Goal: Information Seeking & Learning: Learn about a topic

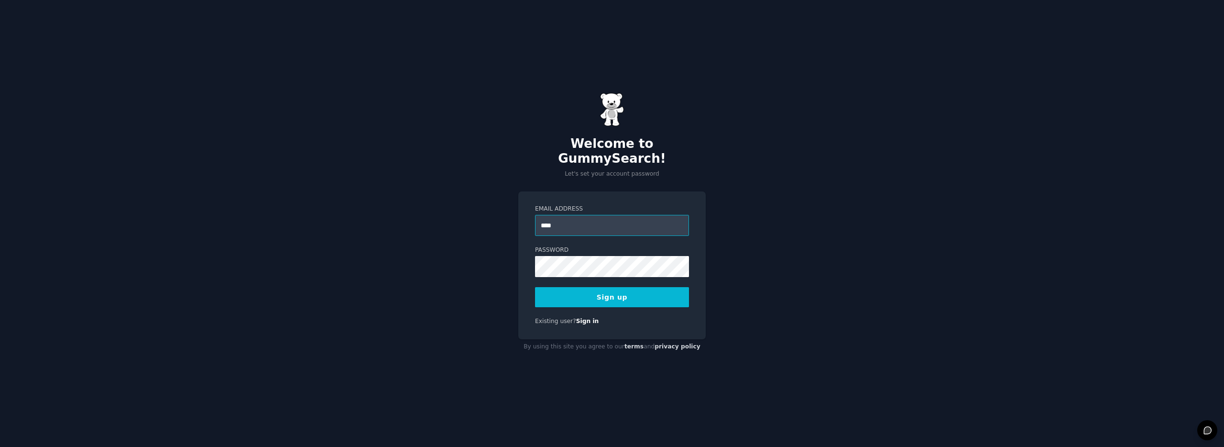
click at [585, 223] on input "****" at bounding box center [612, 225] width 154 height 21
type input "**********"
click at [629, 290] on button "Sign up" at bounding box center [612, 297] width 154 height 20
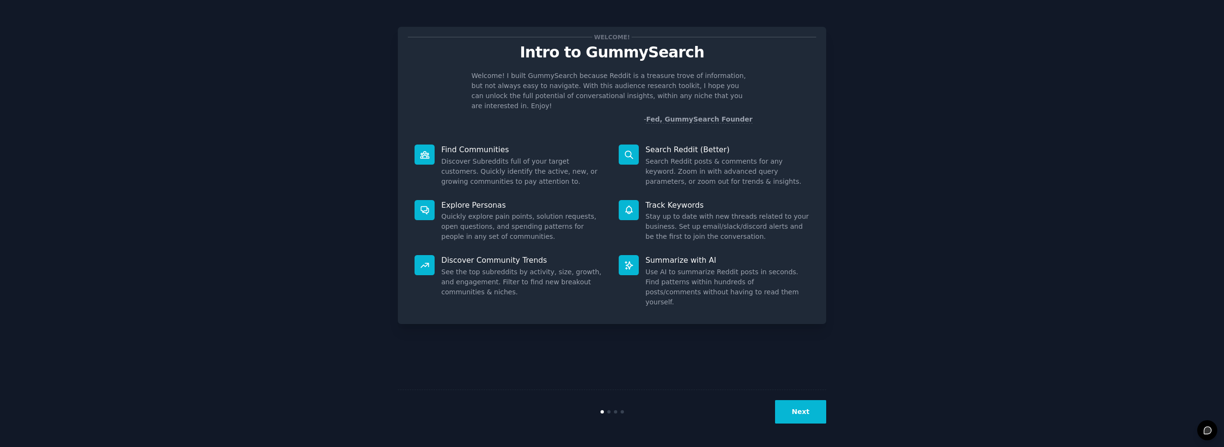
click at [794, 412] on button "Next" at bounding box center [800, 411] width 51 height 23
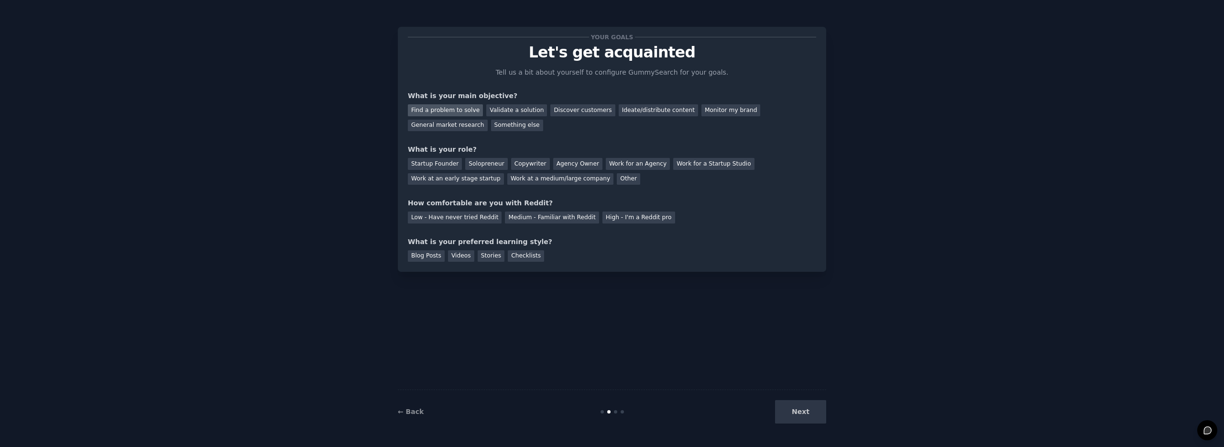
click at [453, 108] on div "Find a problem to solve" at bounding box center [445, 110] width 75 height 12
click at [439, 163] on div "Startup Founder" at bounding box center [435, 164] width 54 height 12
click at [496, 168] on div "Solopreneur" at bounding box center [486, 164] width 42 height 12
click at [439, 167] on div "Startup Founder" at bounding box center [435, 164] width 54 height 12
click at [471, 215] on div "Low - Have never tried Reddit" at bounding box center [455, 217] width 94 height 12
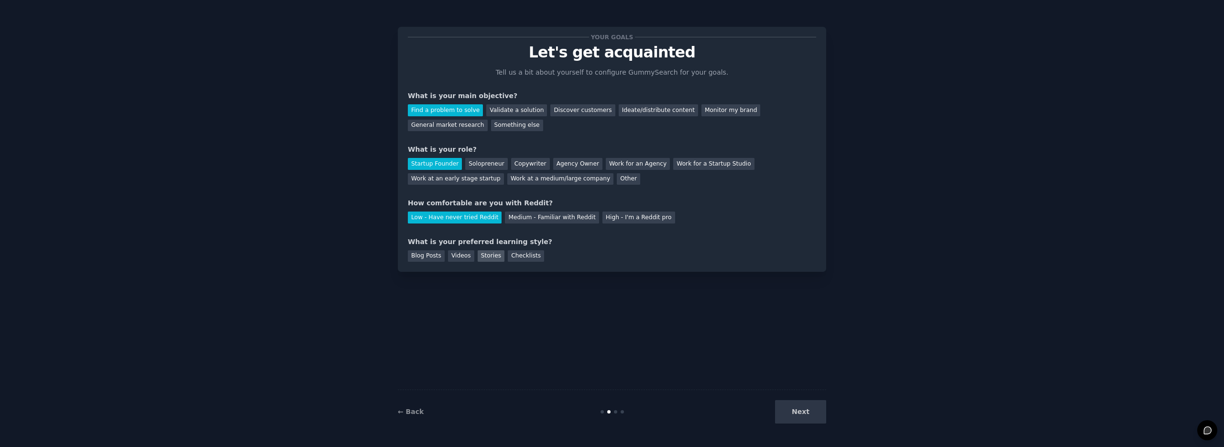
click at [492, 256] on div "Stories" at bounding box center [491, 256] width 27 height 12
click at [423, 257] on div "Blog Posts" at bounding box center [426, 256] width 37 height 12
click at [492, 259] on div "Stories" at bounding box center [491, 256] width 27 height 12
click at [803, 402] on button "Next" at bounding box center [800, 411] width 51 height 23
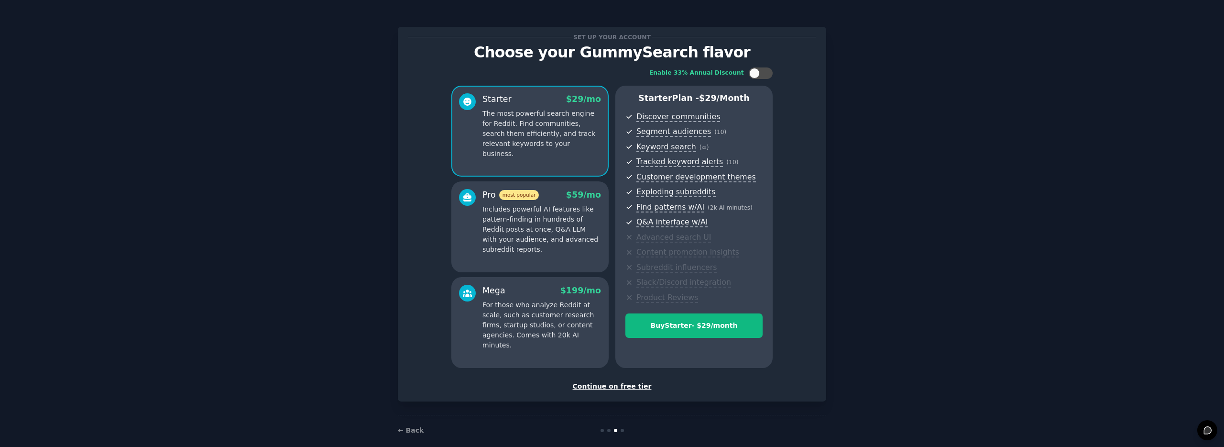
click at [621, 388] on div "Continue on free tier" at bounding box center [612, 386] width 408 height 10
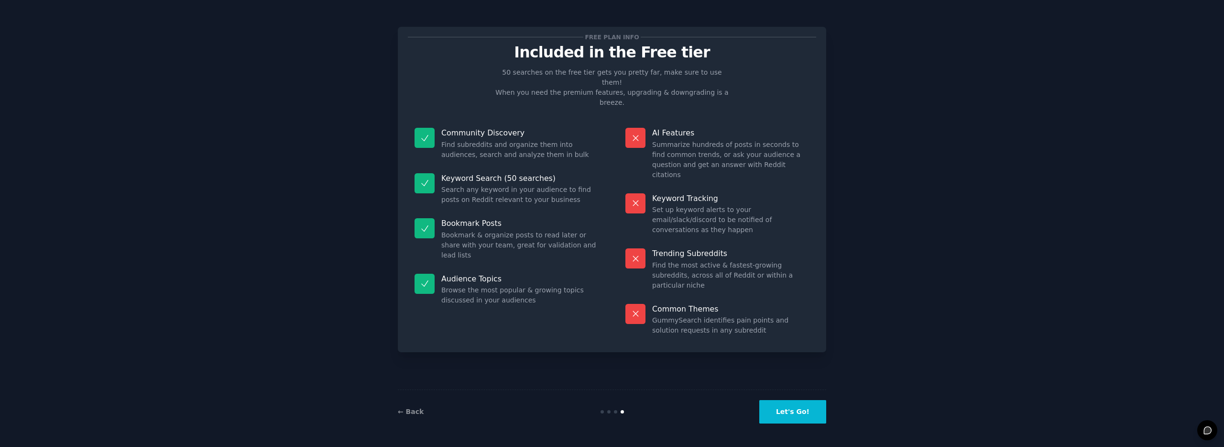
click at [792, 405] on button "Let's Go!" at bounding box center [792, 411] width 67 height 23
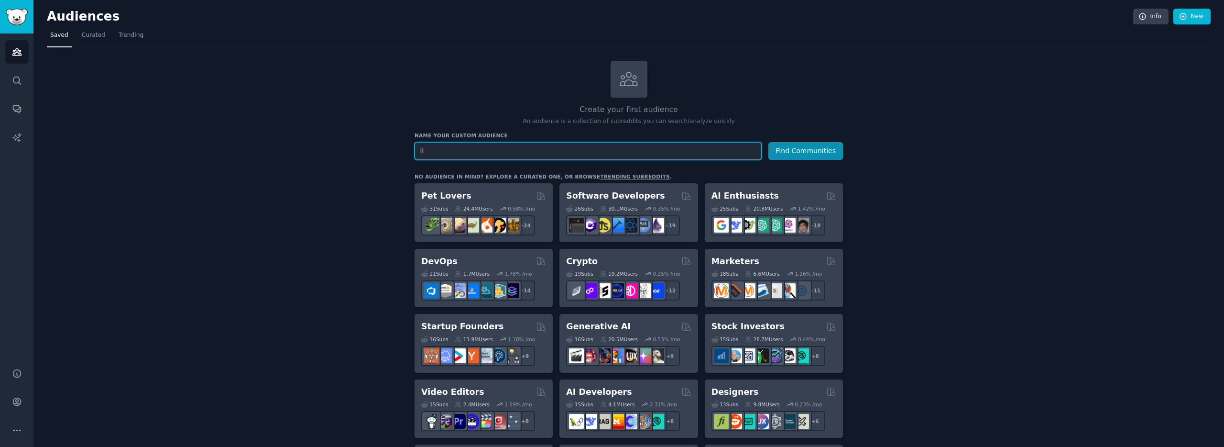
type input "l"
type input "em"
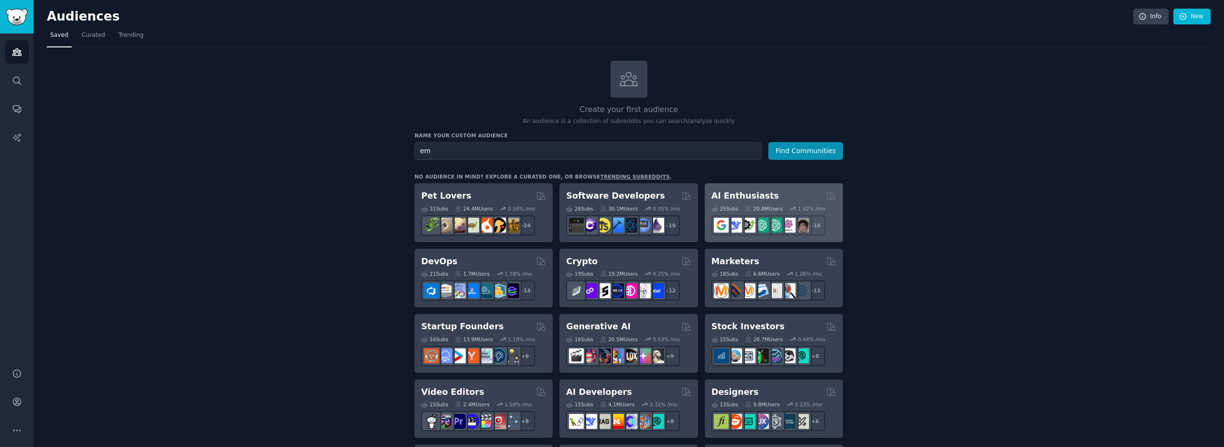
click at [769, 191] on div "AI Enthusiasts" at bounding box center [773, 196] width 125 height 12
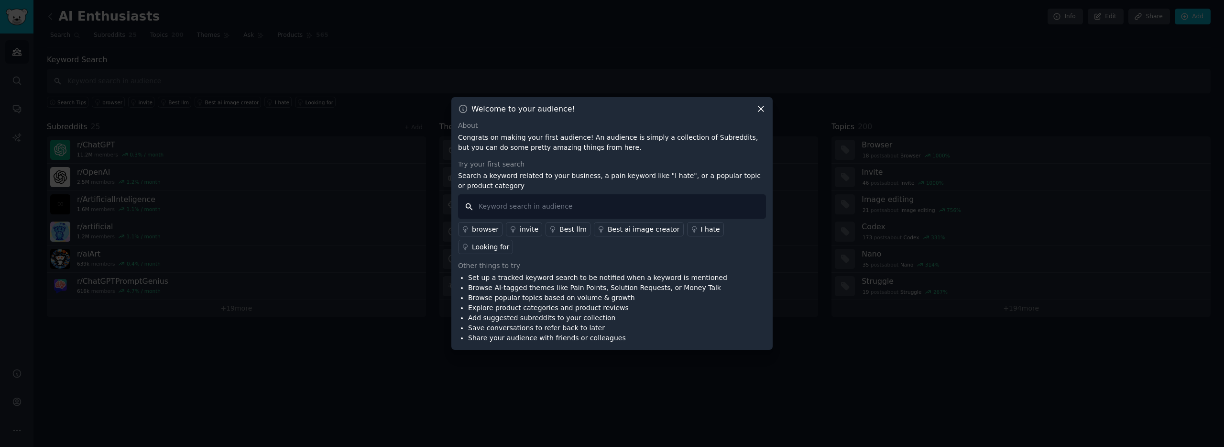
click at [551, 199] on input "text" at bounding box center [612, 206] width 308 height 24
click at [755, 107] on div "Welcome to your audience!" at bounding box center [612, 109] width 308 height 10
click at [758, 107] on icon at bounding box center [760, 109] width 5 height 5
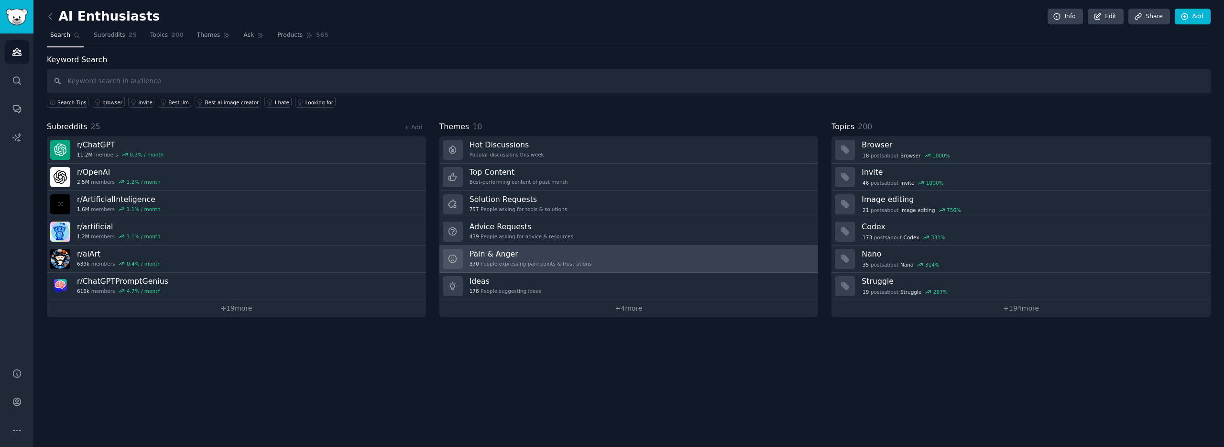
click at [531, 253] on h3 "Pain & Anger" at bounding box center [531, 254] width 122 height 10
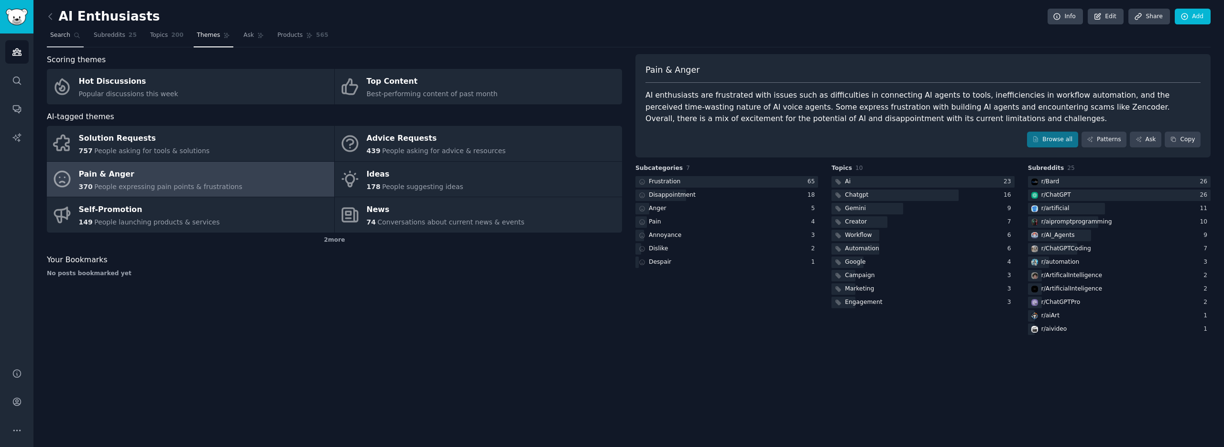
click at [64, 33] on span "Search" at bounding box center [60, 35] width 20 height 9
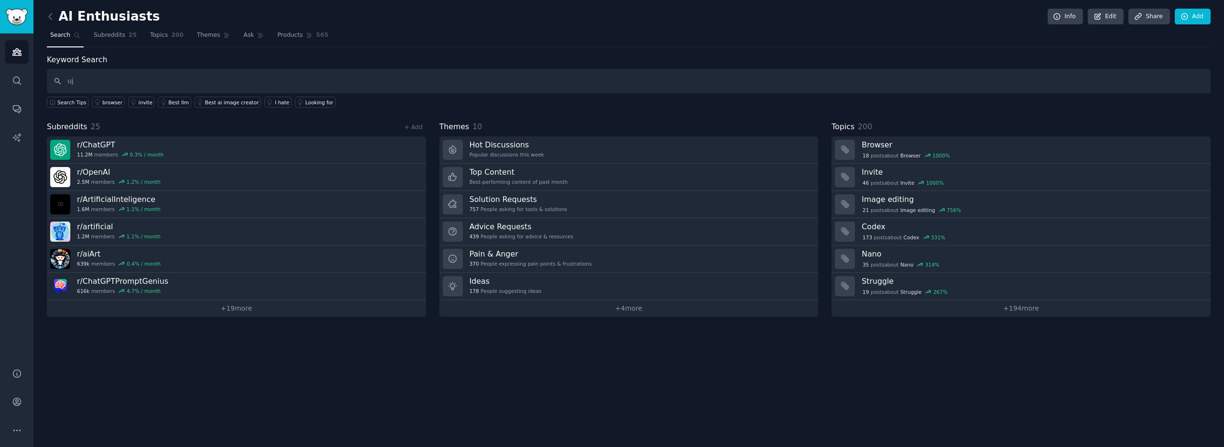
type input "u"
type input "lujo emocional"
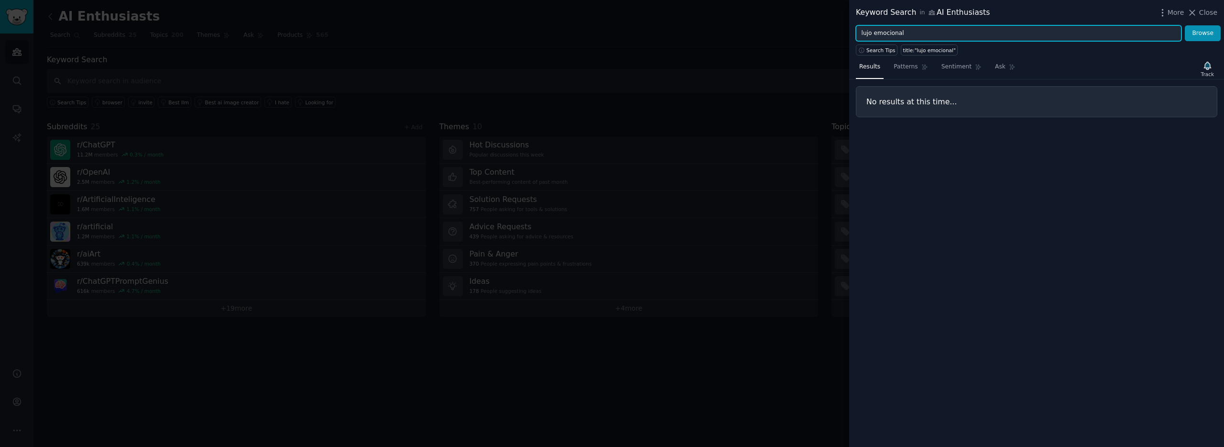
click at [909, 33] on input "lujo emocional" at bounding box center [1019, 33] width 326 height 16
click at [1185, 25] on button "Browse" at bounding box center [1203, 33] width 36 height 16
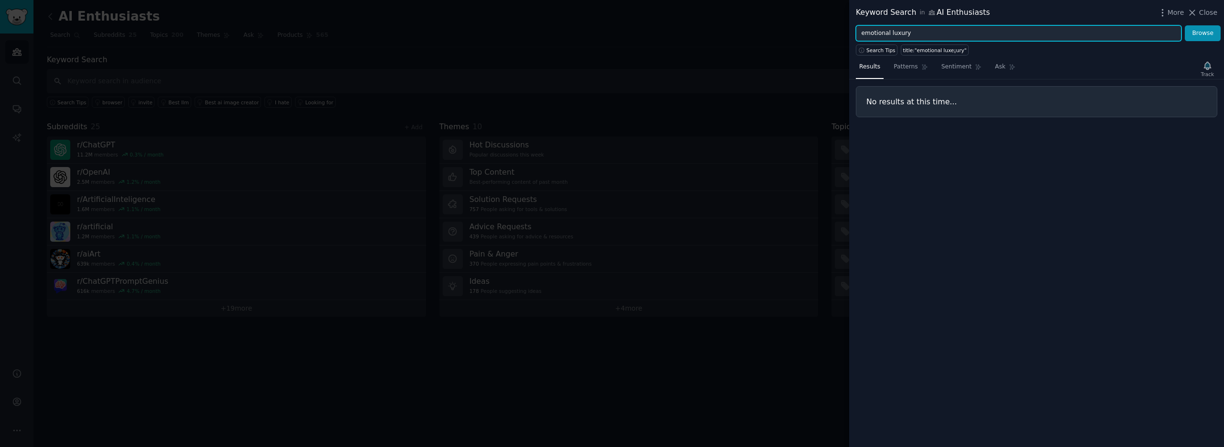
click at [1185, 25] on button "Browse" at bounding box center [1203, 33] width 36 height 16
type input "e"
click at [1185, 25] on button "Browse" at bounding box center [1203, 33] width 36 height 16
click at [929, 51] on div "title:"emotional luxury"" at bounding box center [932, 50] width 59 height 7
type input "title:"emotional luxury""
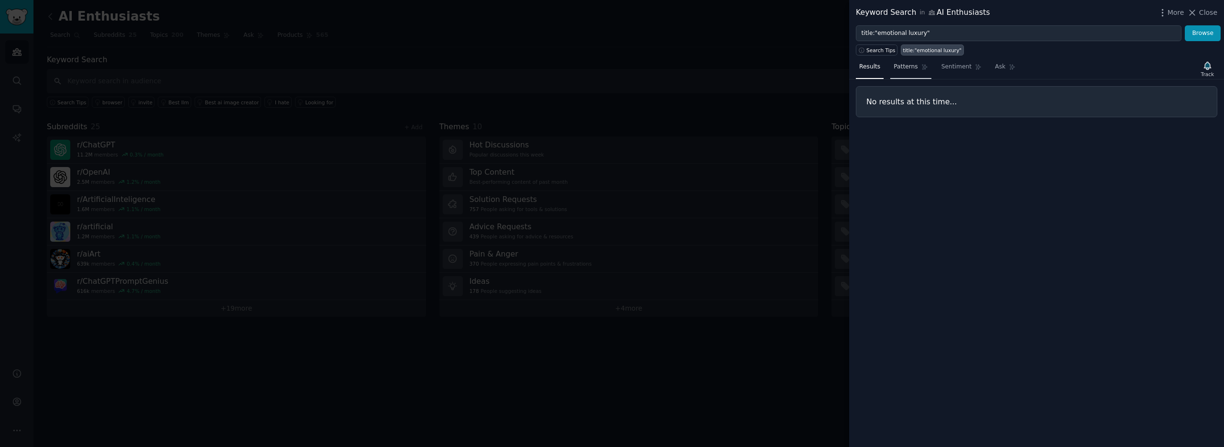
click at [910, 66] on span "Patterns" at bounding box center [906, 67] width 24 height 9
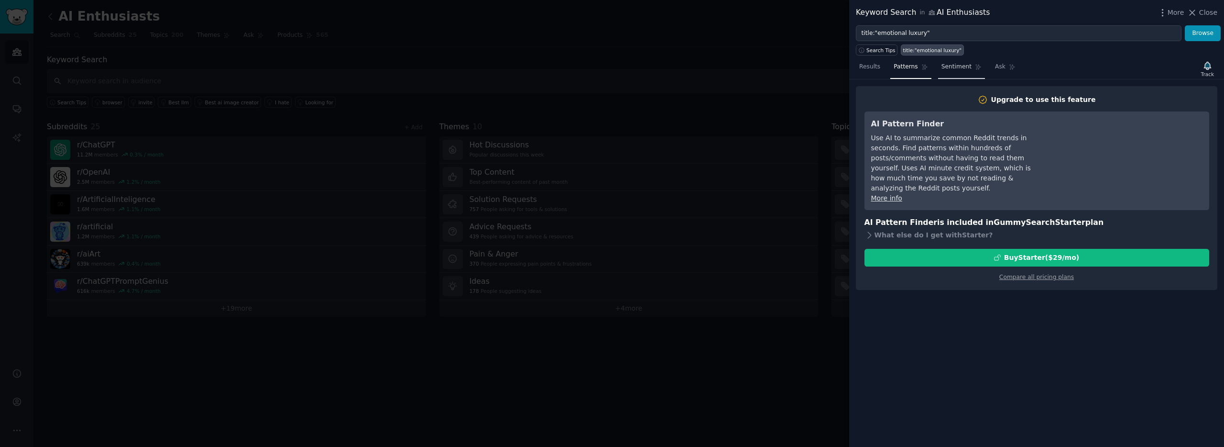
click at [966, 66] on span "Sentiment" at bounding box center [956, 67] width 30 height 9
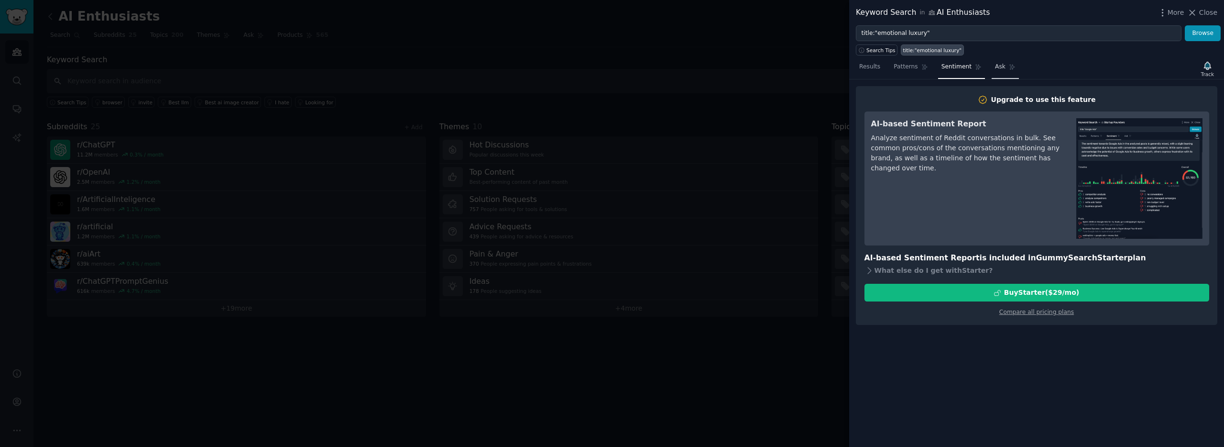
click at [992, 65] on link "Ask" at bounding box center [1005, 69] width 27 height 20
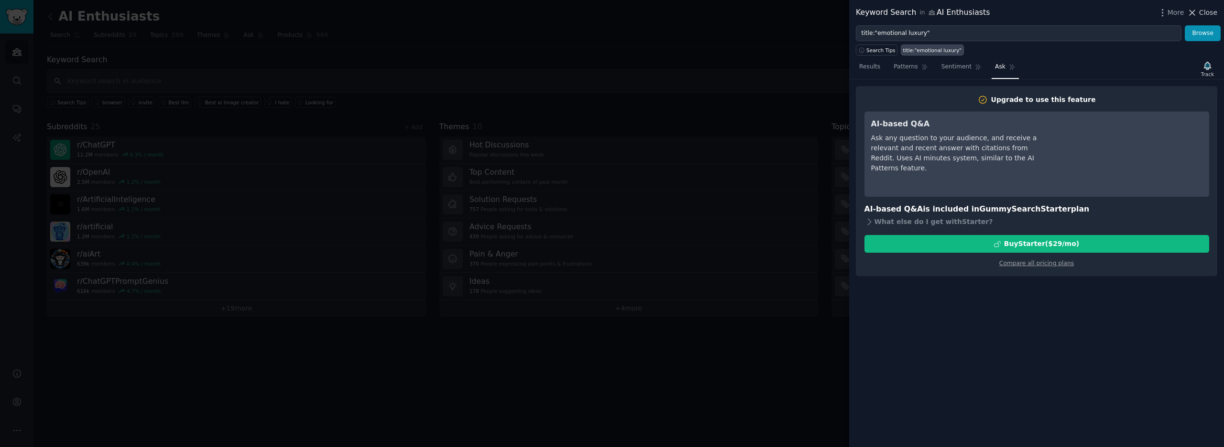
click at [1214, 14] on span "Close" at bounding box center [1208, 13] width 18 height 10
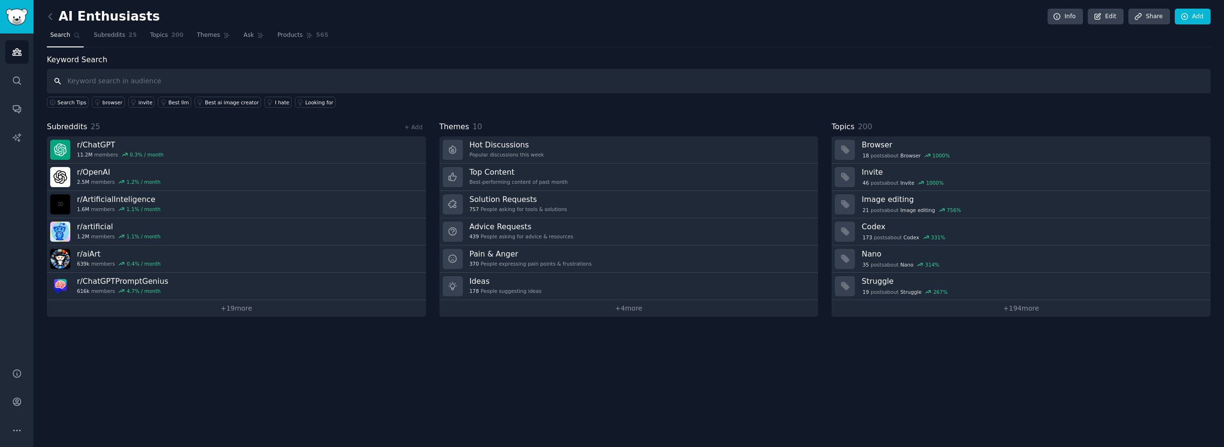
click at [108, 82] on input "text" at bounding box center [629, 81] width 1164 height 24
type input "emotional luxury"
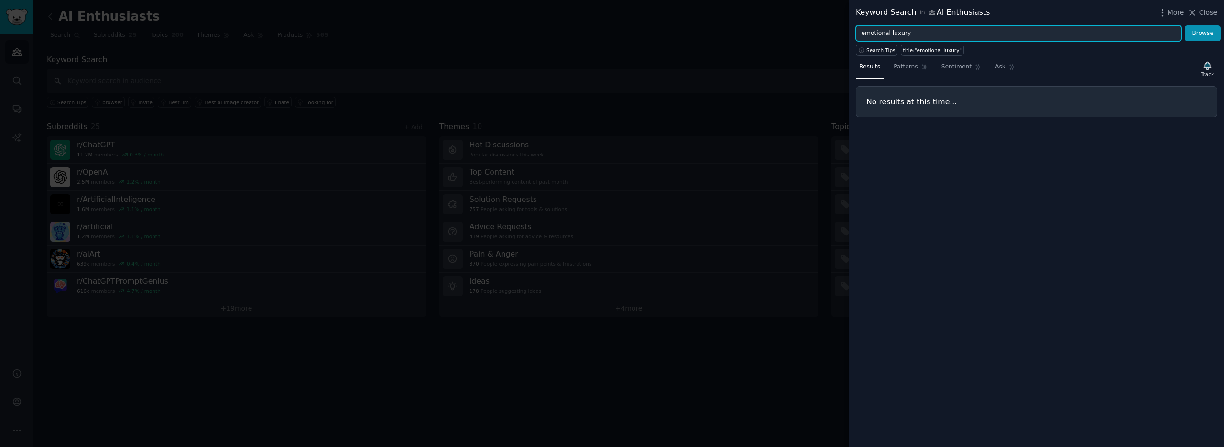
click at [900, 35] on input "emotional luxury" at bounding box center [1019, 33] width 326 height 16
type input "empathetic leadership"
click at [1185, 25] on button "Browse" at bounding box center [1203, 33] width 36 height 16
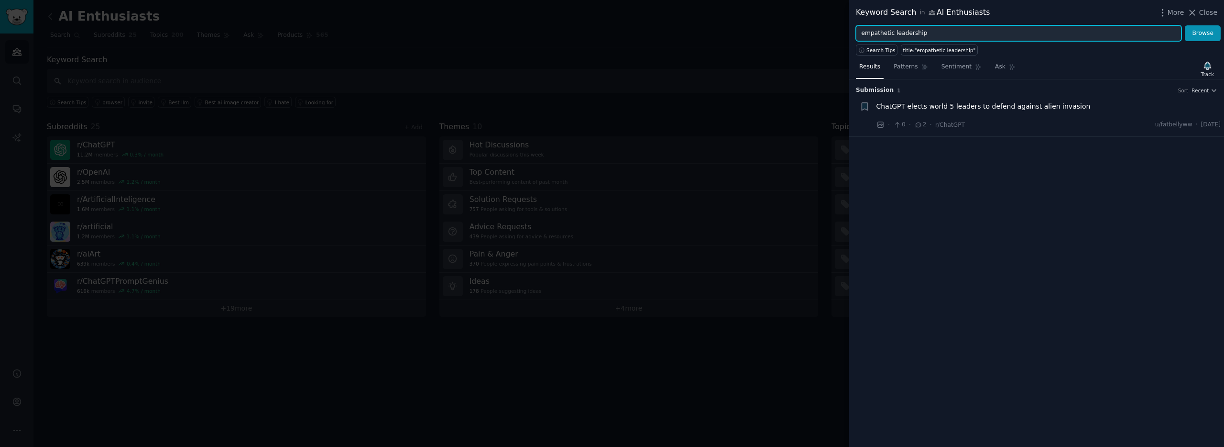
click at [955, 35] on input "empathetic leadership" at bounding box center [1019, 33] width 326 height 16
click at [1185, 25] on button "Browse" at bounding box center [1203, 33] width 36 height 16
click at [937, 32] on input "quiet leadership" at bounding box center [1019, 33] width 326 height 16
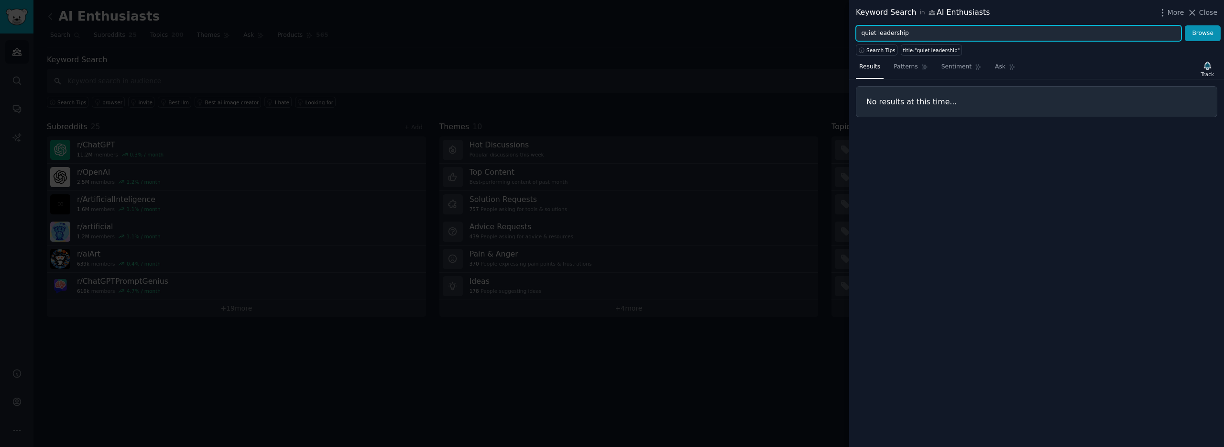
click at [937, 32] on input "quiet leadership" at bounding box center [1019, 33] width 326 height 16
type input "leadership"
click at [1185, 25] on button "Browse" at bounding box center [1203, 33] width 36 height 16
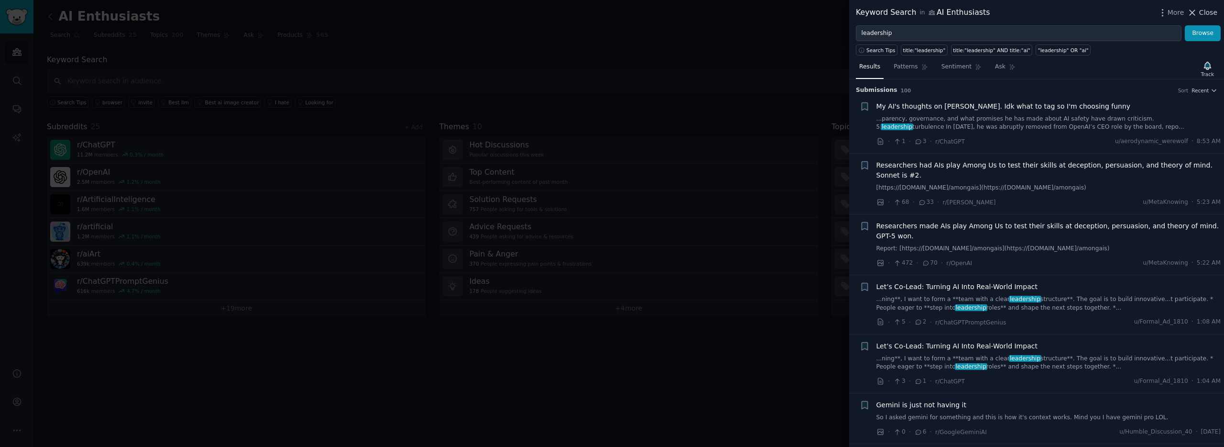
click at [1217, 9] on div "Keyword Search in AI Enthusiasts More Close" at bounding box center [1036, 12] width 375 height 25
drag, startPoint x: 1210, startPoint y: 11, endPoint x: 1202, endPoint y: 9, distance: 8.9
click at [1210, 11] on span "Close" at bounding box center [1208, 13] width 18 height 10
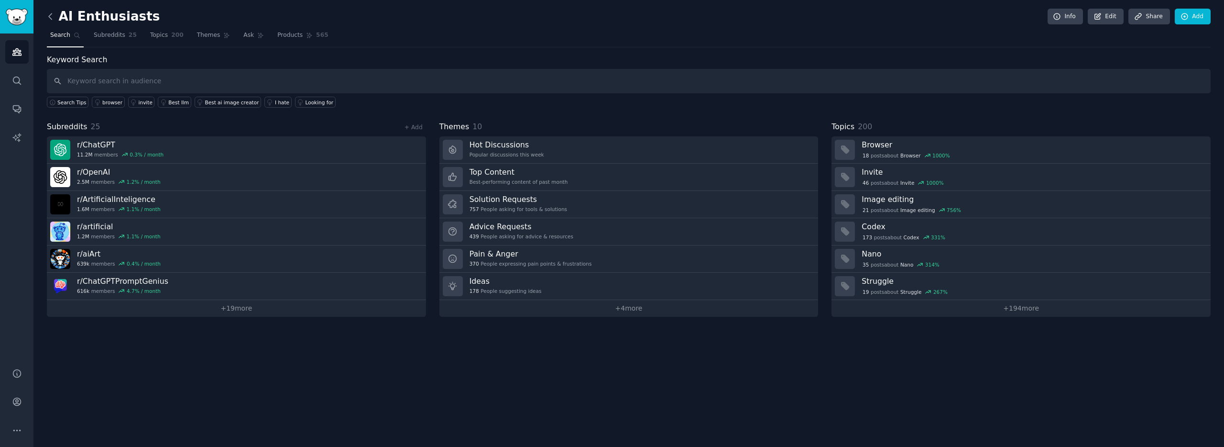
click at [53, 14] on icon at bounding box center [50, 16] width 10 height 10
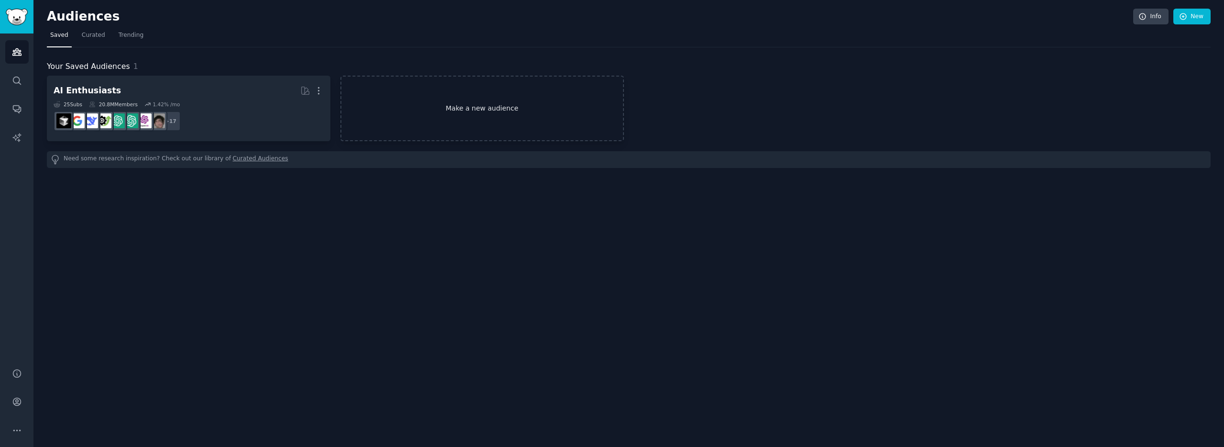
click at [416, 98] on link "Make a new audience" at bounding box center [482, 109] width 284 height 66
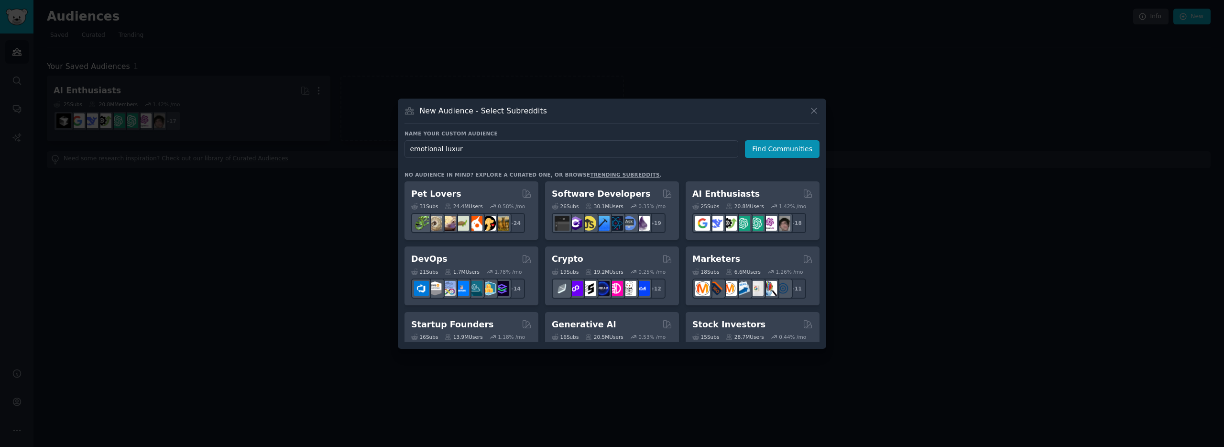
type input "emotional luxury"
click button "Find Communities" at bounding box center [782, 149] width 75 height 18
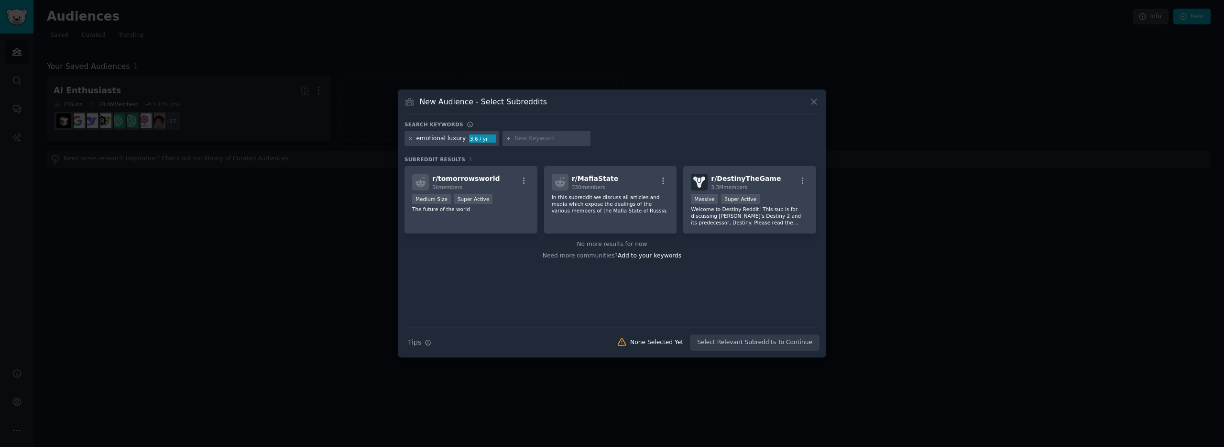
click at [440, 142] on div "emotional luxury" at bounding box center [441, 138] width 50 height 9
click at [442, 141] on div "emotional luxury" at bounding box center [441, 138] width 50 height 9
click at [409, 139] on icon at bounding box center [410, 138] width 2 height 2
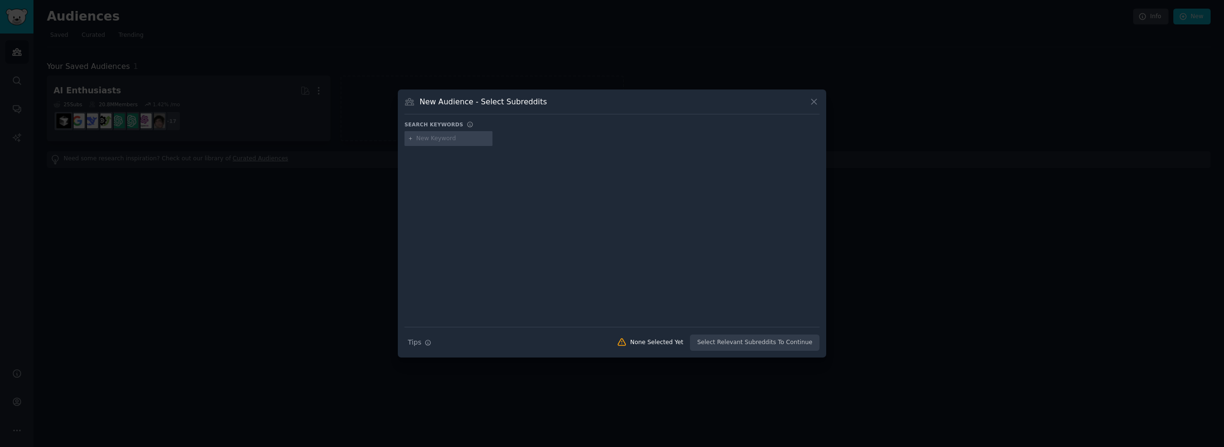
click at [451, 137] on input "text" at bounding box center [452, 138] width 73 height 9
type input "quiet leadership"
click at [412, 140] on icon at bounding box center [410, 138] width 5 height 5
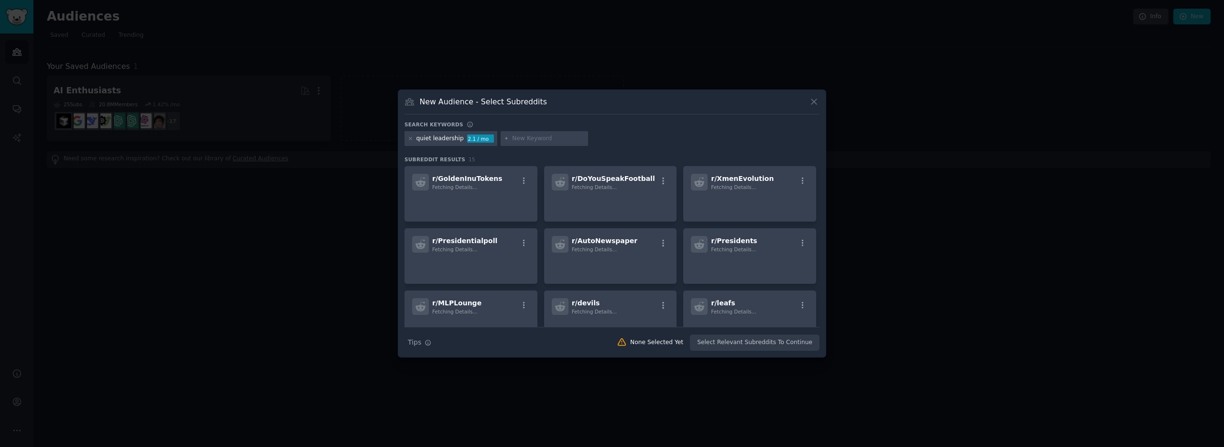
click at [418, 138] on div "quiet leadership" at bounding box center [439, 138] width 47 height 9
click at [409, 137] on icon at bounding box center [410, 138] width 2 height 2
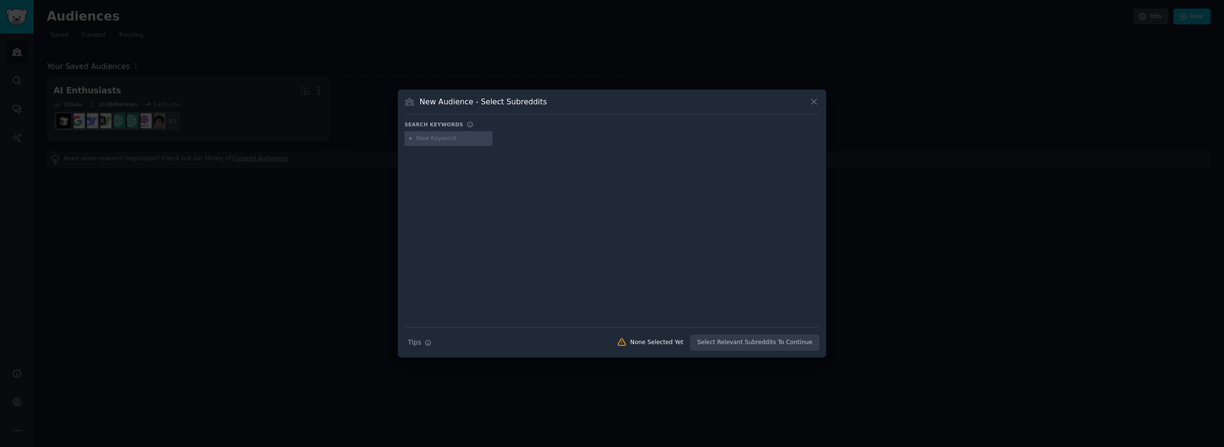
click at [427, 138] on input "text" at bounding box center [452, 138] width 73 height 9
type input "emotional"
click at [516, 142] on input "text" at bounding box center [530, 138] width 73 height 9
type input "luxury"
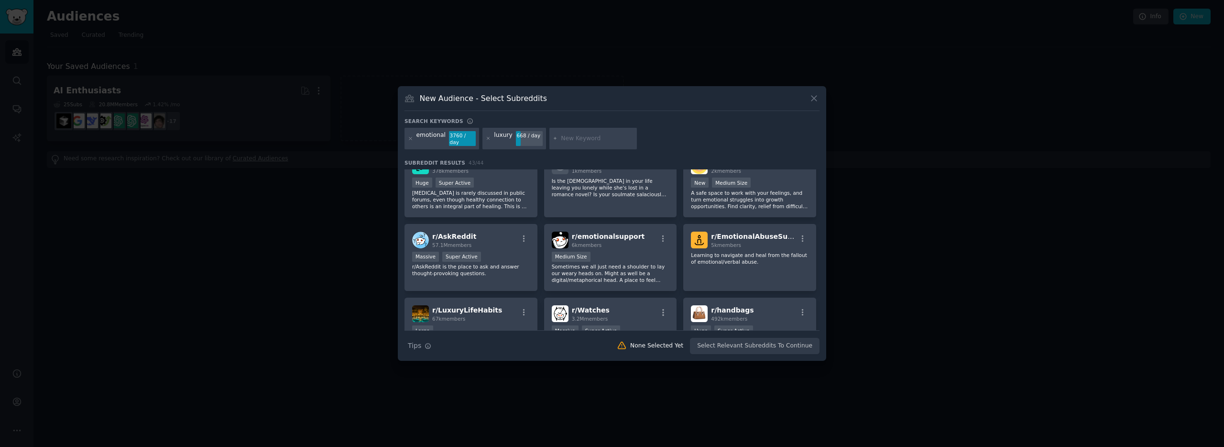
scroll to position [126, 0]
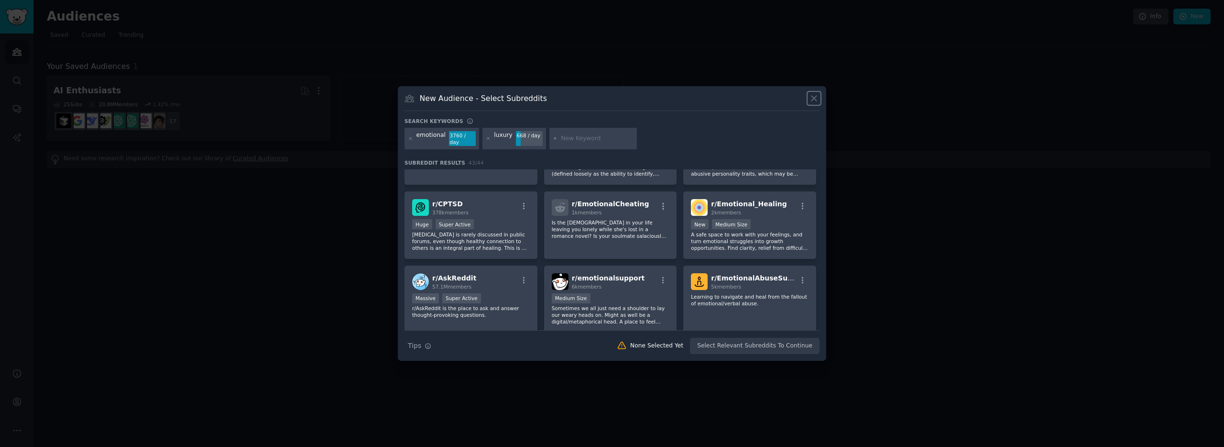
click at [817, 97] on icon at bounding box center [814, 98] width 10 height 10
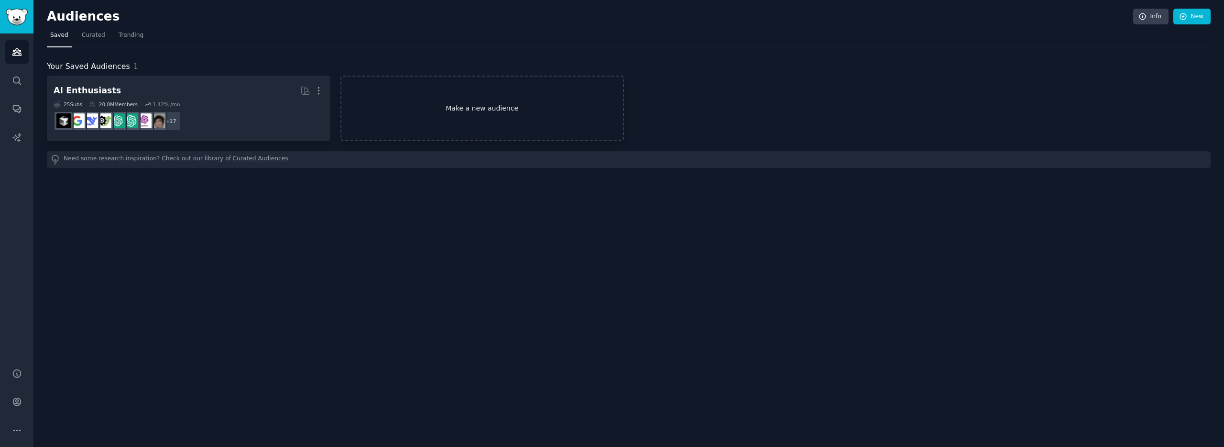
click at [405, 109] on link "Make a new audience" at bounding box center [482, 109] width 284 height 66
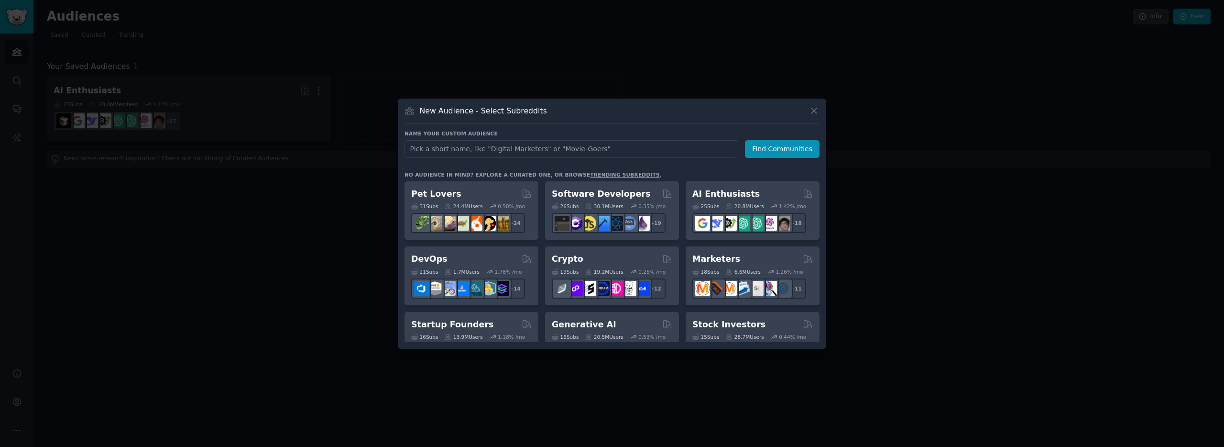
click at [489, 145] on input "text" at bounding box center [571, 149] width 334 height 18
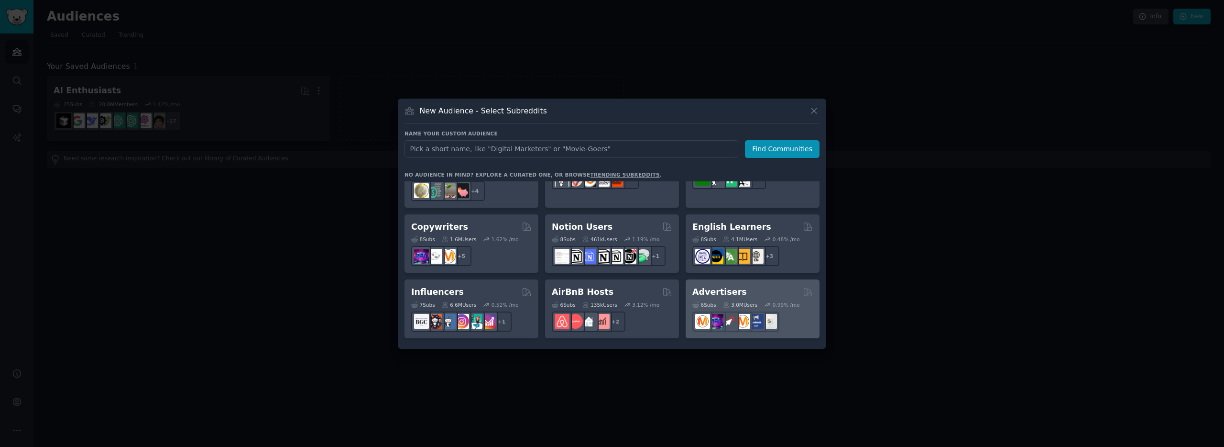
scroll to position [604, 0]
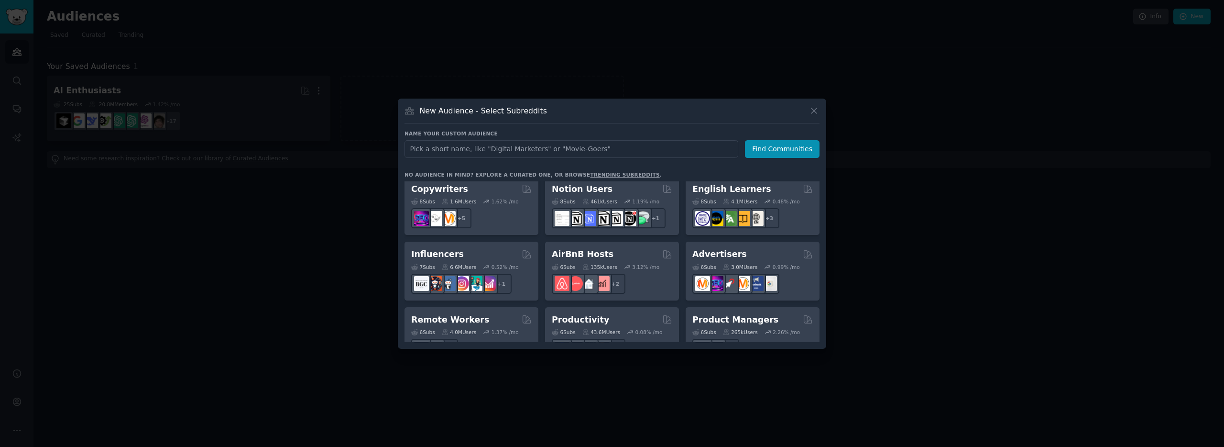
type input "L"
type input "emotional luxe"
click button "Find Communities" at bounding box center [782, 149] width 75 height 18
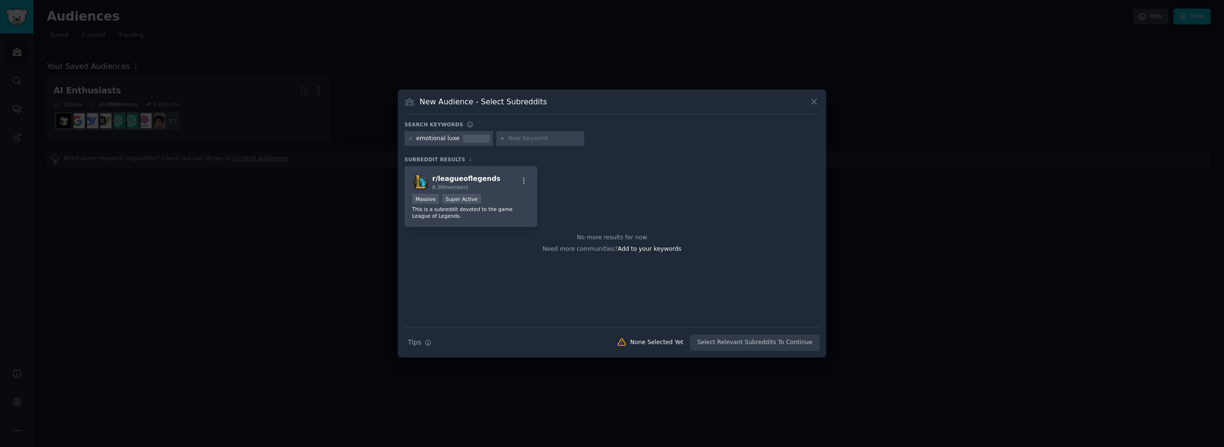
click at [431, 140] on div "emotional luxe" at bounding box center [438, 138] width 44 height 9
click at [446, 140] on div "emotional luxe" at bounding box center [438, 138] width 44 height 9
click at [450, 139] on div "emotional luxe" at bounding box center [438, 138] width 44 height 9
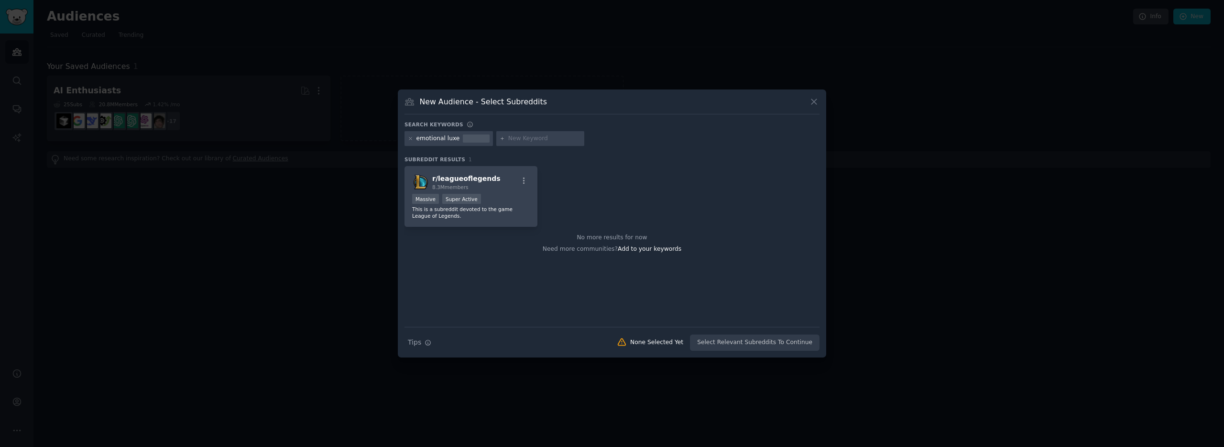
click at [411, 142] on div at bounding box center [410, 138] width 5 height 9
click at [411, 141] on icon at bounding box center [410, 138] width 5 height 5
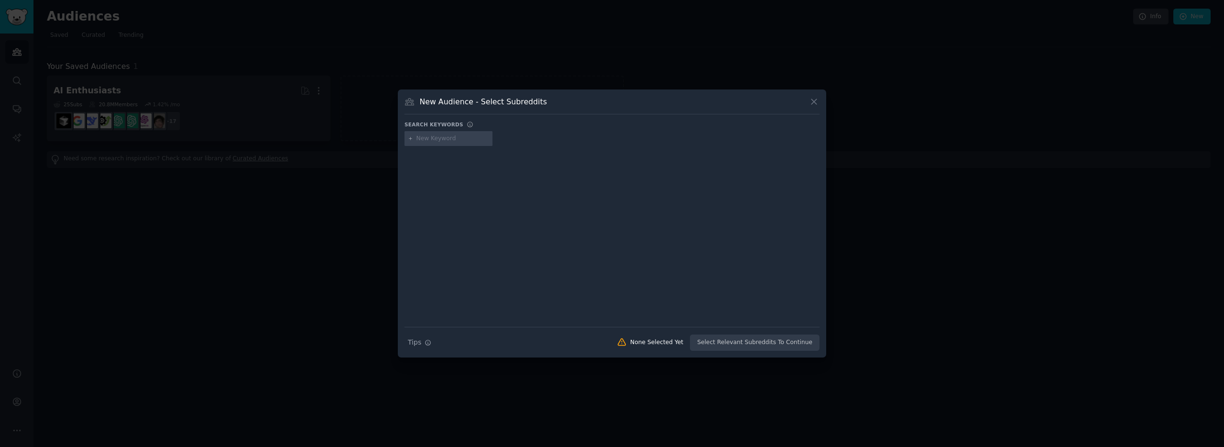
click at [449, 137] on input "text" at bounding box center [452, 138] width 73 height 9
type input "emotional luxury"
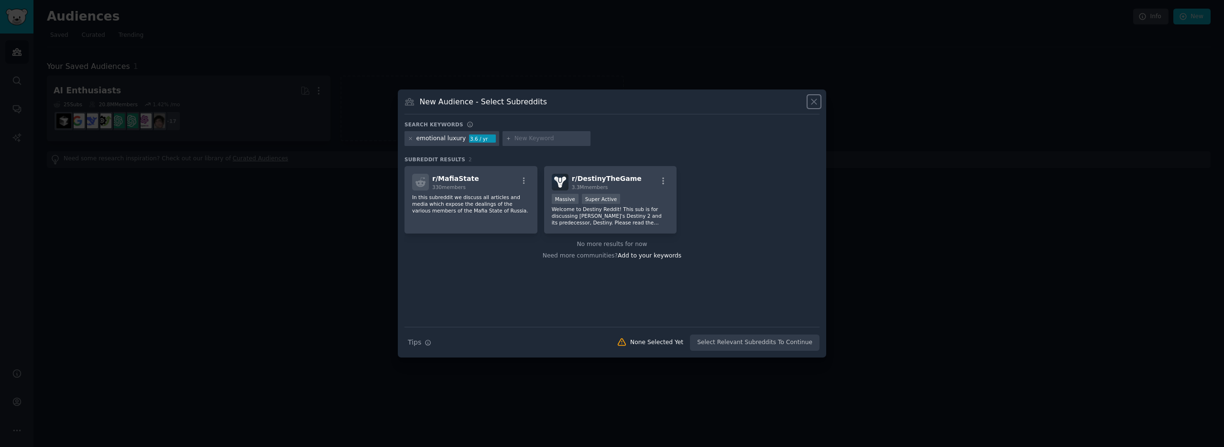
click at [813, 103] on icon at bounding box center [814, 102] width 10 height 10
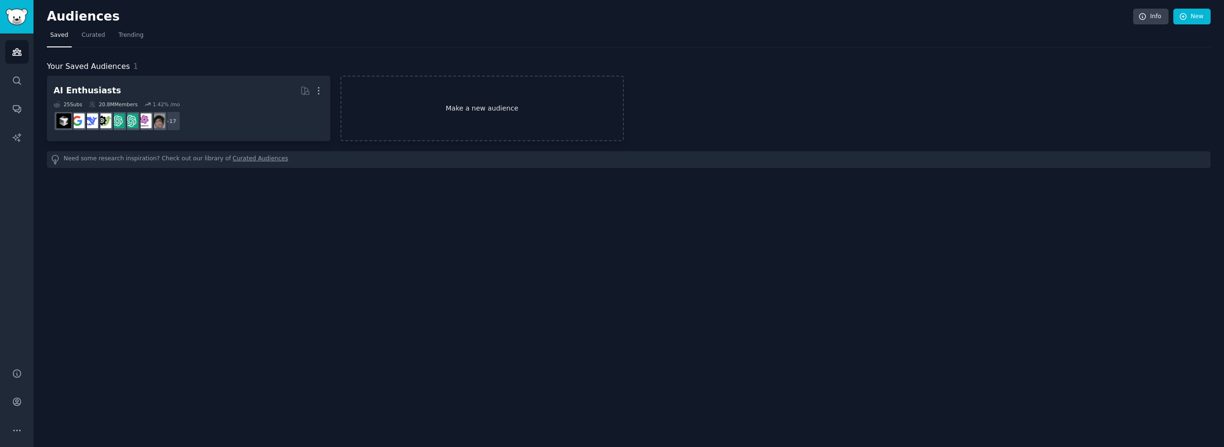
click at [435, 103] on link "Make a new audience" at bounding box center [482, 109] width 284 height 66
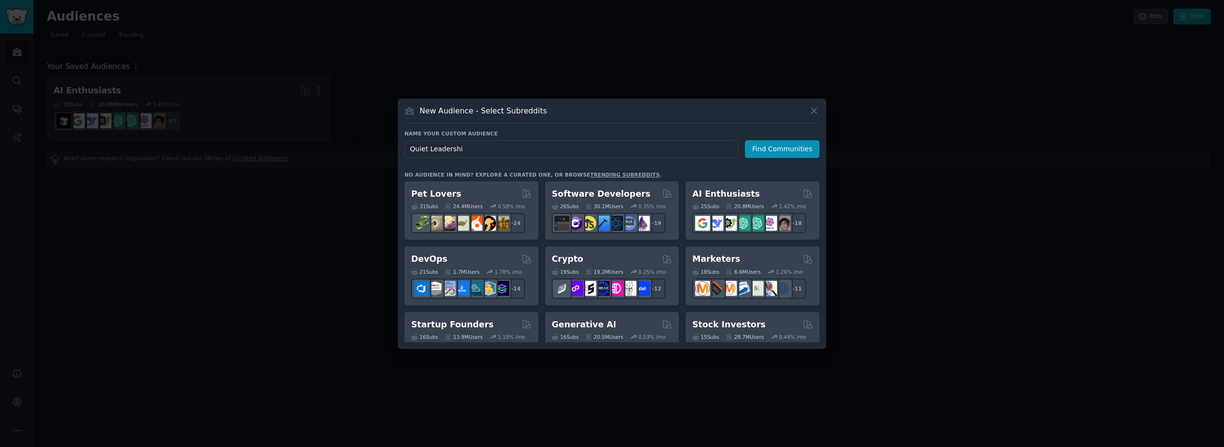
type input "Quiet Leadership"
click button "Find Communities" at bounding box center [782, 149] width 75 height 18
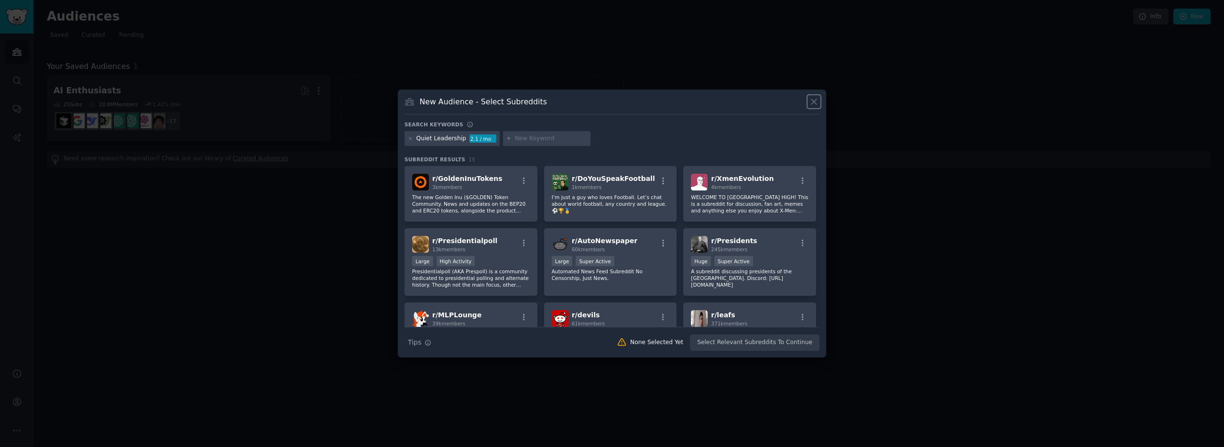
click at [814, 101] on icon at bounding box center [813, 101] width 5 height 5
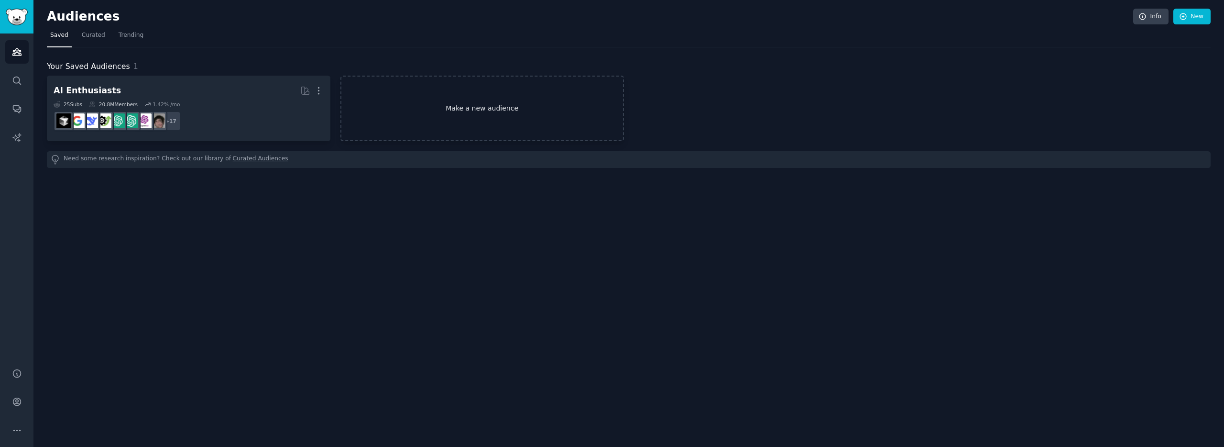
click at [503, 113] on link "Make a new audience" at bounding box center [482, 109] width 284 height 66
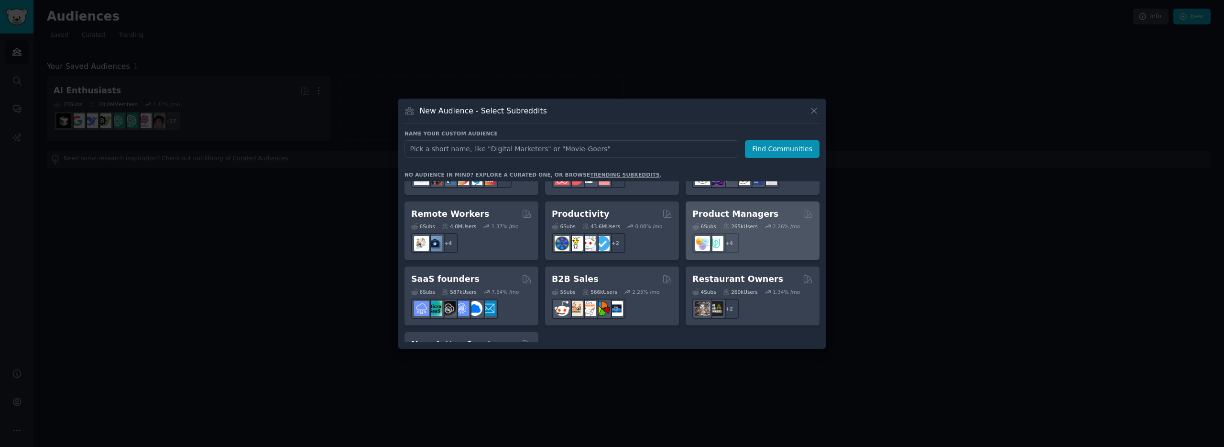
scroll to position [692, 0]
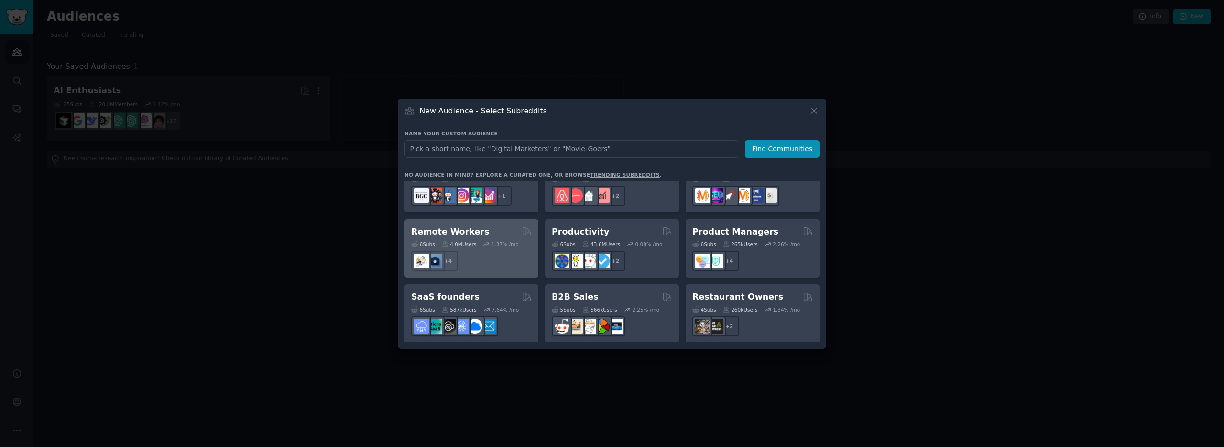
click at [461, 226] on h2 "Remote Workers" at bounding box center [450, 232] width 78 height 12
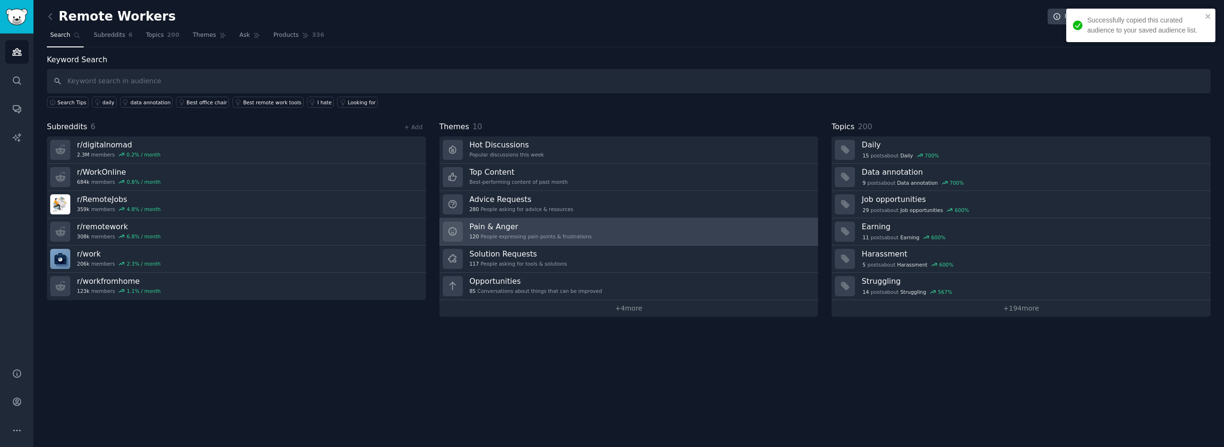
click at [520, 225] on h3 "Pain & Anger" at bounding box center [531, 226] width 122 height 10
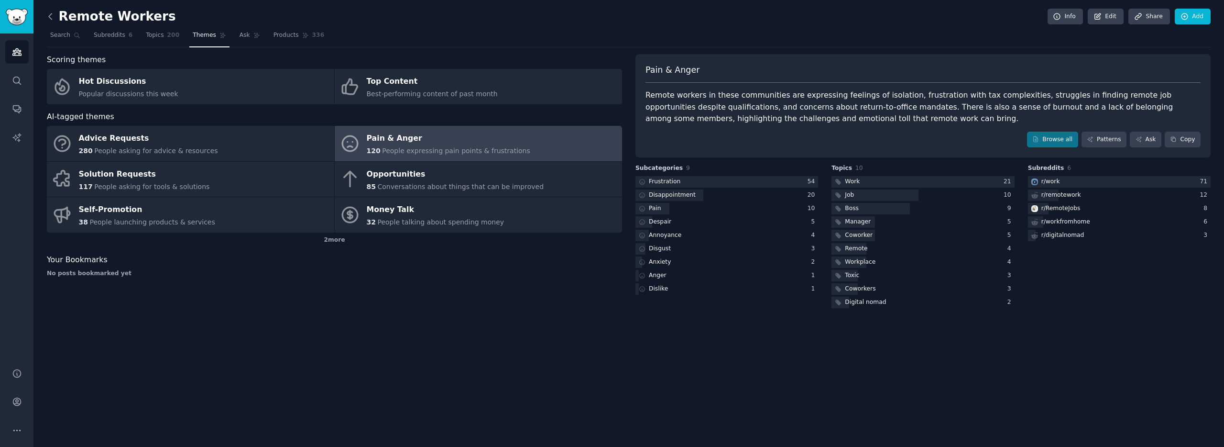
click at [49, 11] on icon at bounding box center [50, 16] width 10 height 10
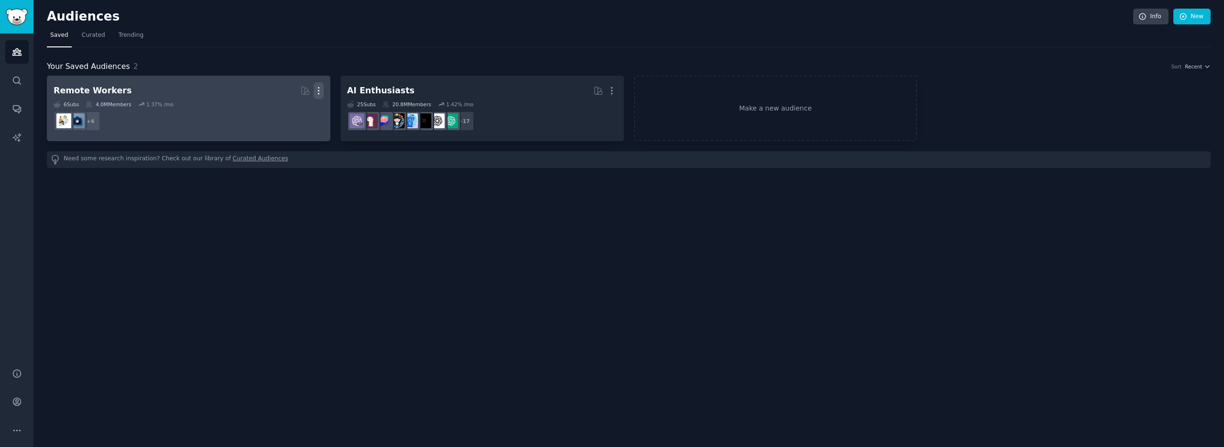
click at [315, 90] on icon "button" at bounding box center [319, 91] width 10 height 10
click at [286, 112] on p "Delete" at bounding box center [293, 111] width 22 height 10
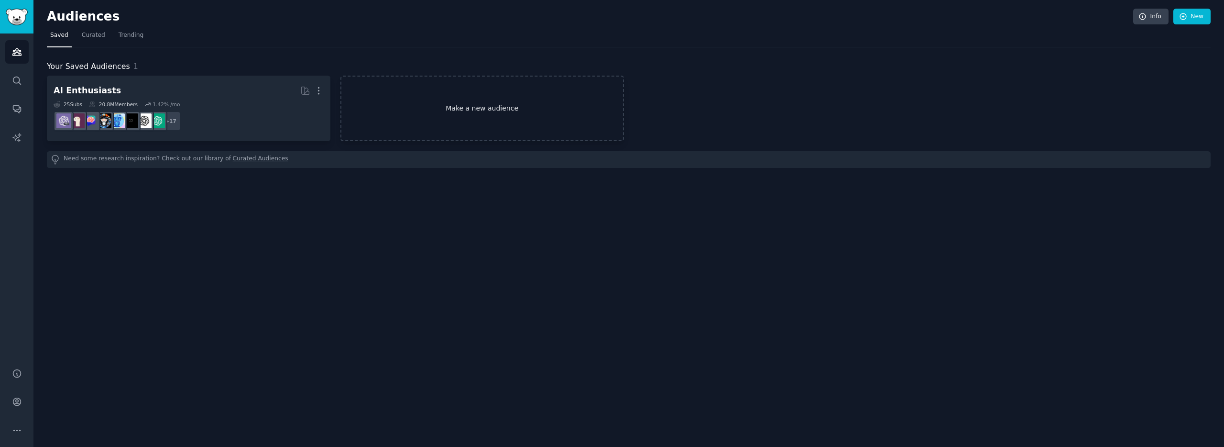
click at [477, 116] on link "Make a new audience" at bounding box center [482, 109] width 284 height 66
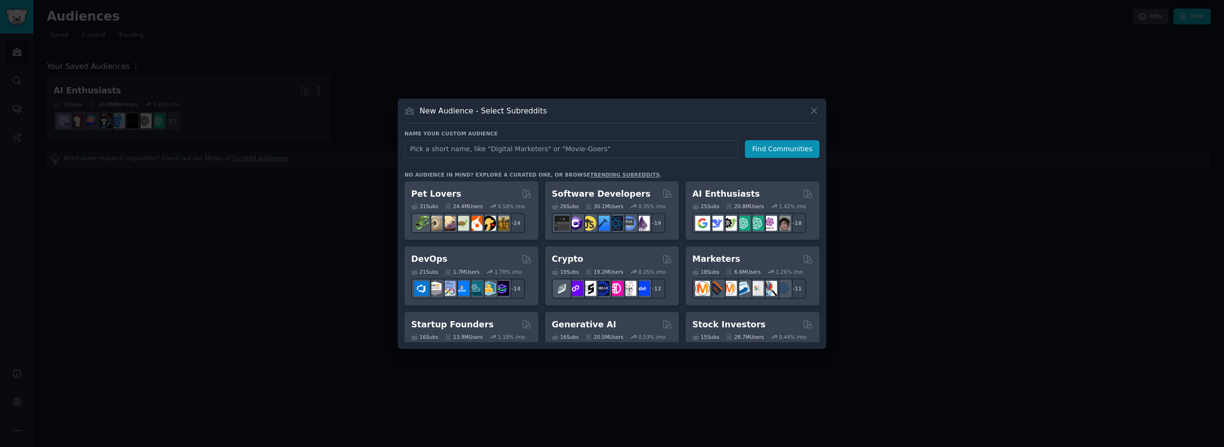
click at [580, 151] on input "text" at bounding box center [571, 149] width 334 height 18
type input "quiet leadership"
click button "Find Communities" at bounding box center [782, 149] width 75 height 18
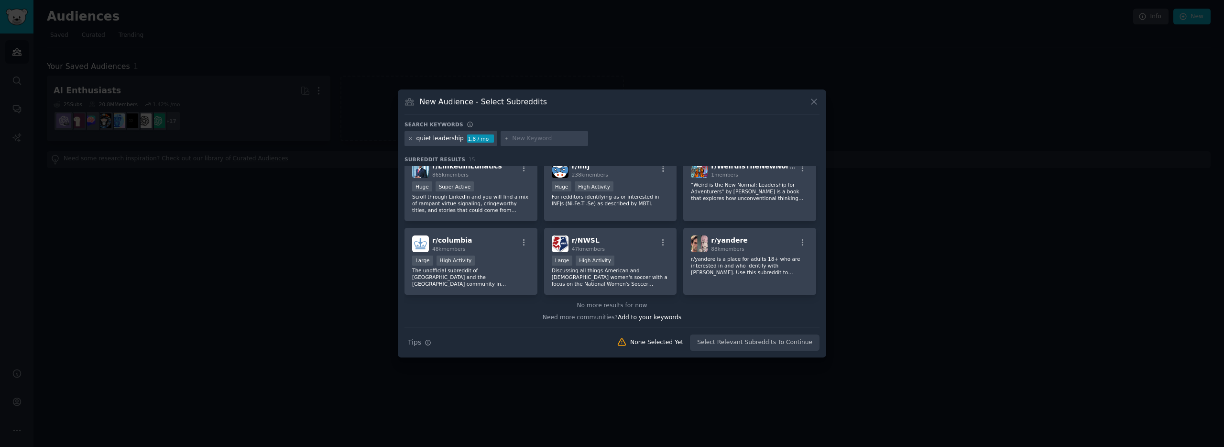
scroll to position [224, 0]
click at [811, 100] on icon at bounding box center [814, 102] width 10 height 10
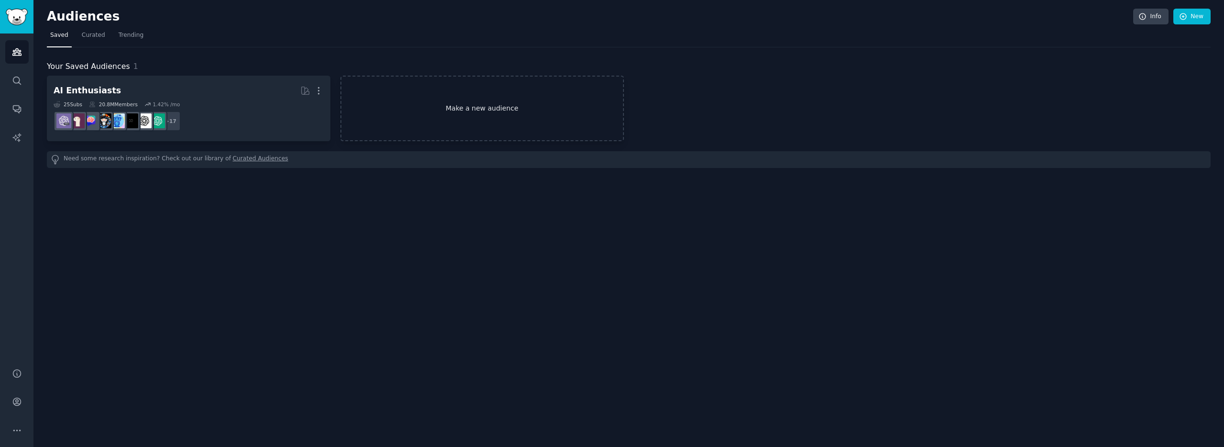
click at [426, 98] on link "Make a new audience" at bounding box center [482, 109] width 284 height 66
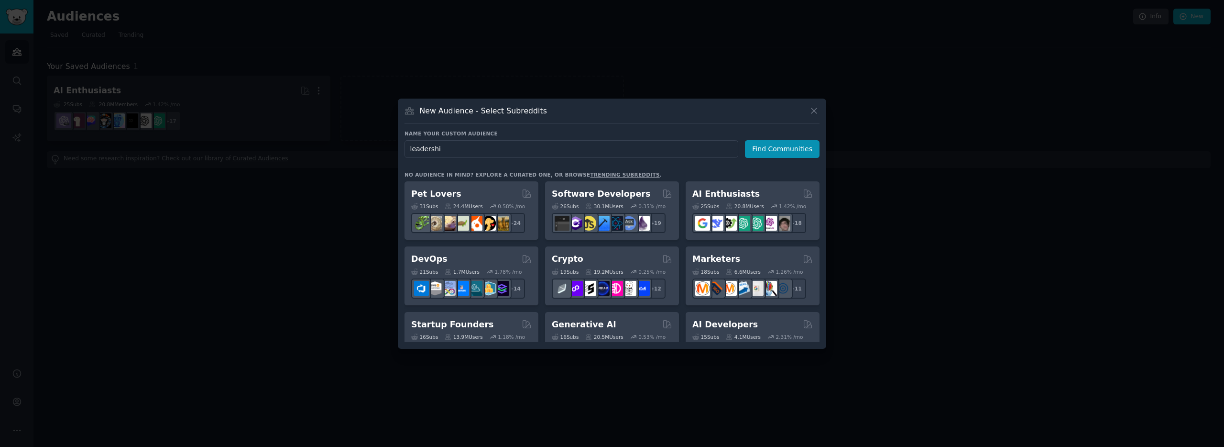
type input "leadership"
click button "Find Communities" at bounding box center [782, 149] width 75 height 18
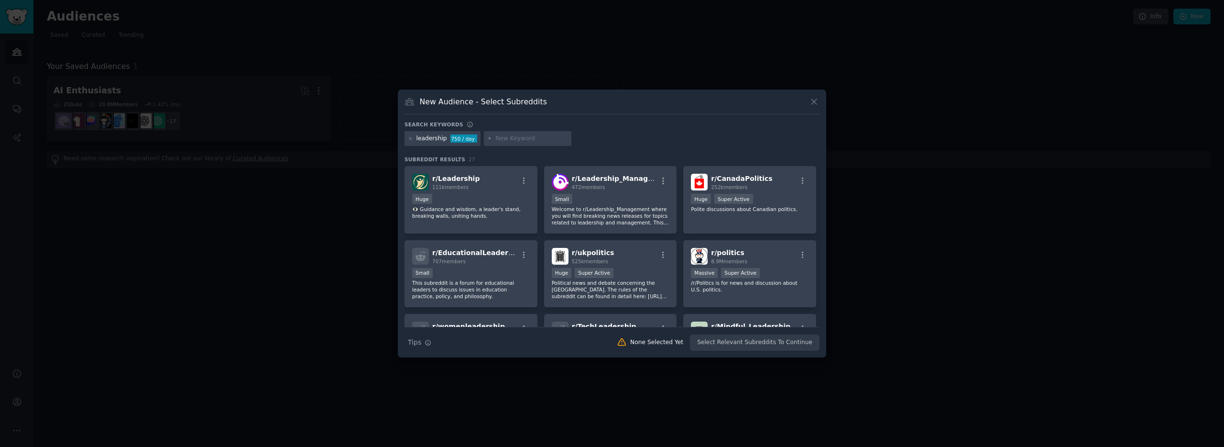
click at [523, 137] on input "text" at bounding box center [531, 138] width 73 height 9
click at [410, 139] on icon at bounding box center [410, 138] width 2 height 2
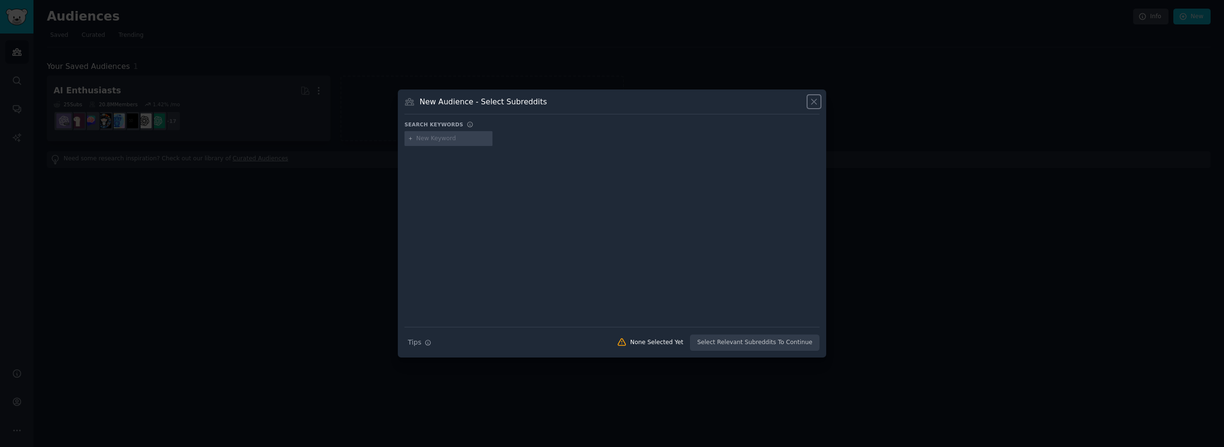
click at [816, 102] on icon at bounding box center [814, 102] width 10 height 10
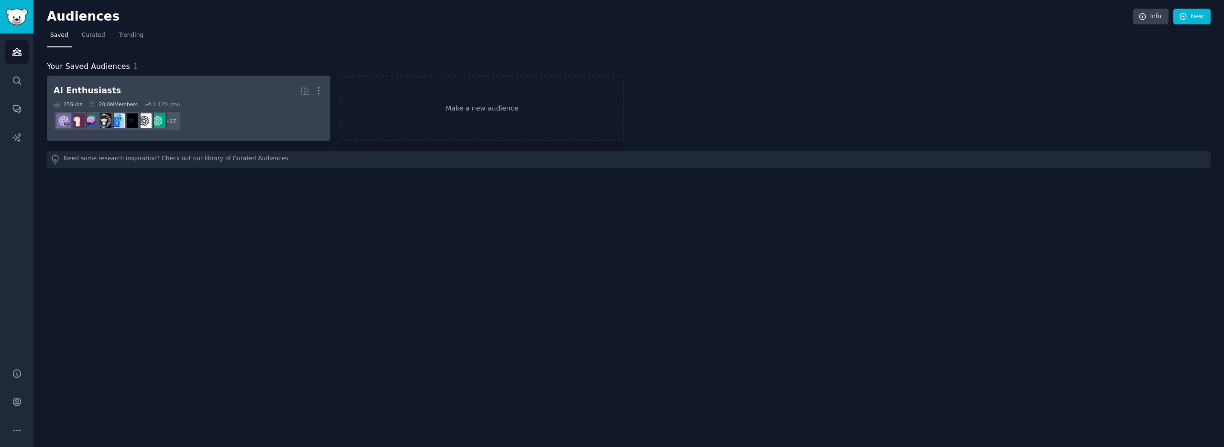
click at [206, 108] on dd "+ 17" at bounding box center [189, 121] width 270 height 27
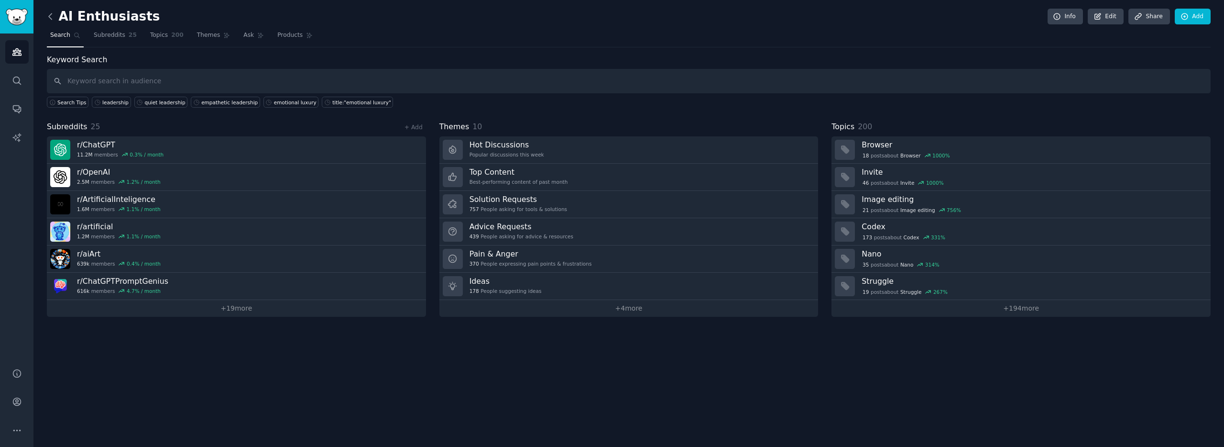
click at [53, 14] on icon at bounding box center [50, 16] width 10 height 10
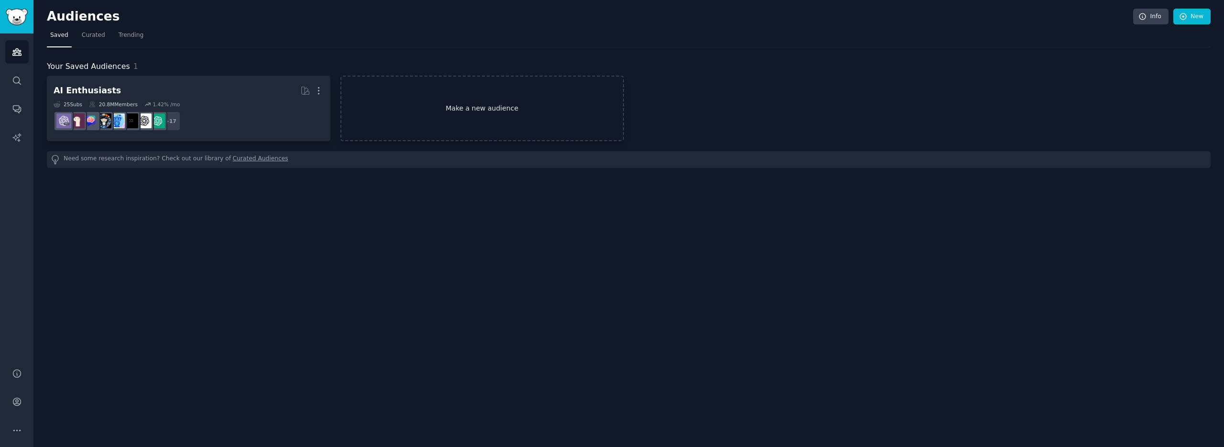
click at [430, 100] on link "Make a new audience" at bounding box center [482, 109] width 284 height 66
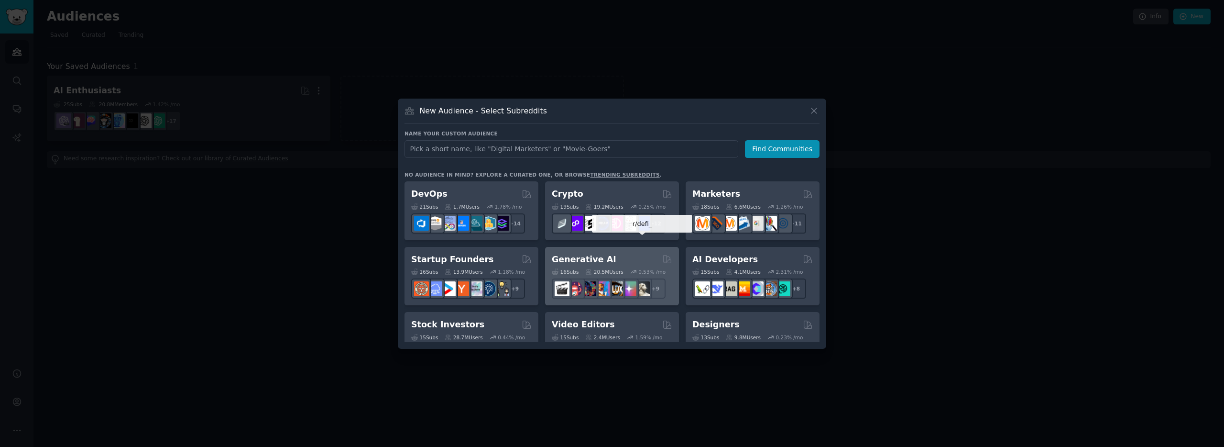
scroll to position [66, 0]
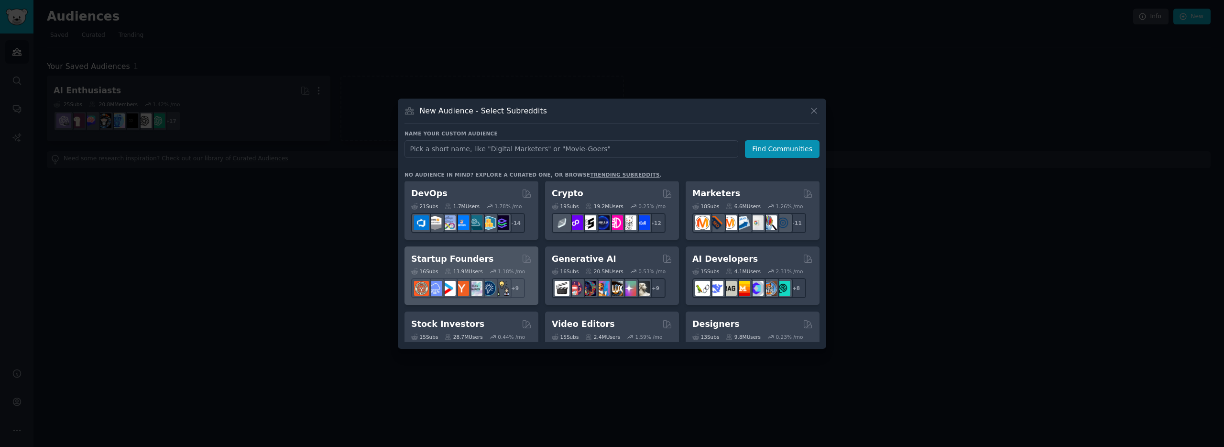
click at [488, 262] on div "Startup Founders Curated by GummySearch" at bounding box center [471, 259] width 120 height 12
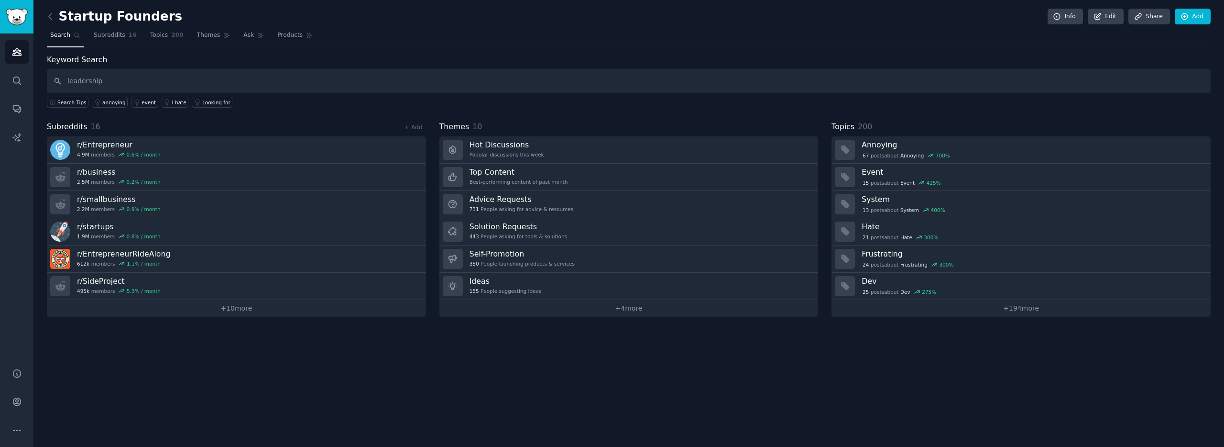
type input "leadership"
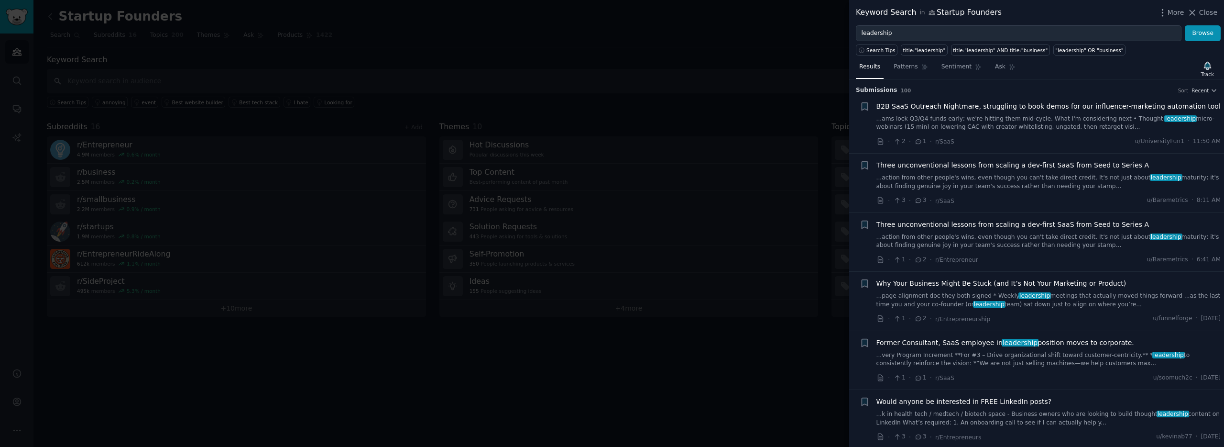
click at [1202, 18] on div "More Close" at bounding box center [1188, 13] width 60 height 12
click at [1204, 15] on span "Close" at bounding box center [1208, 13] width 18 height 10
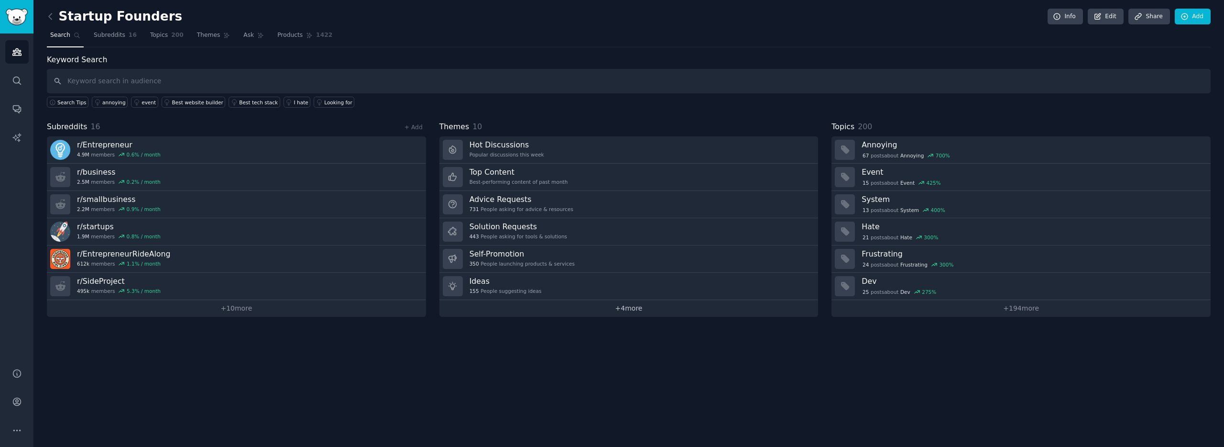
click at [631, 309] on link "+ 4 more" at bounding box center [628, 308] width 379 height 17
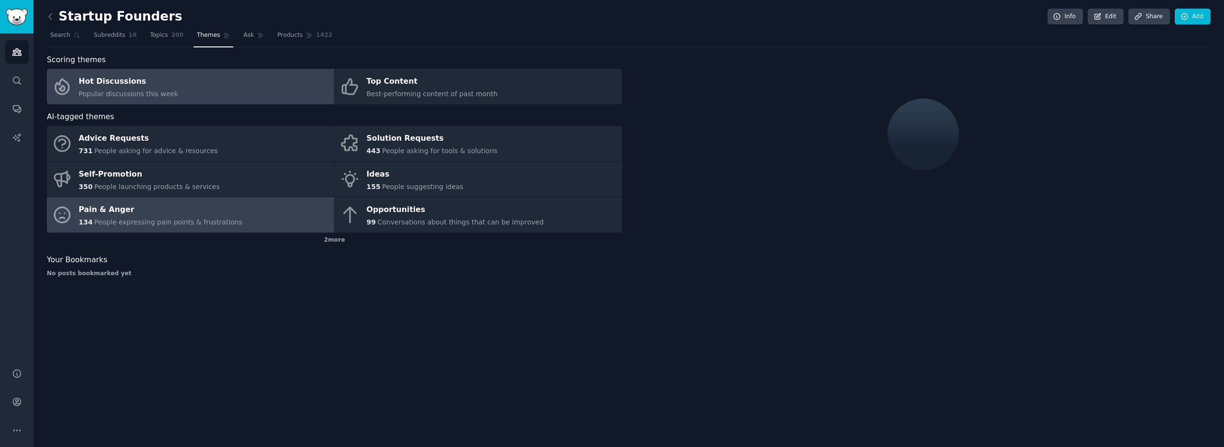
click at [212, 202] on div "Pain & Anger" at bounding box center [161, 209] width 164 height 15
